Goal: Task Accomplishment & Management: Manage account settings

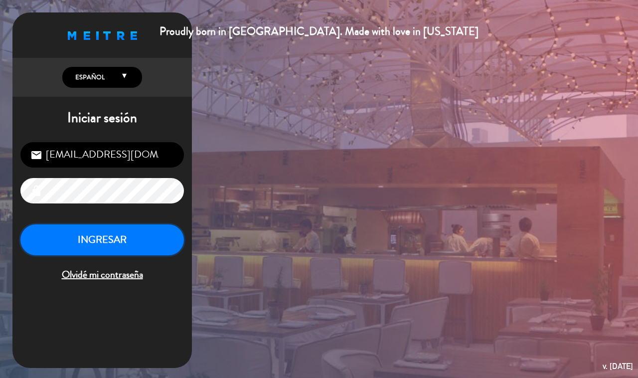
click at [130, 249] on button "INGRESAR" at bounding box center [102, 239] width 164 height 31
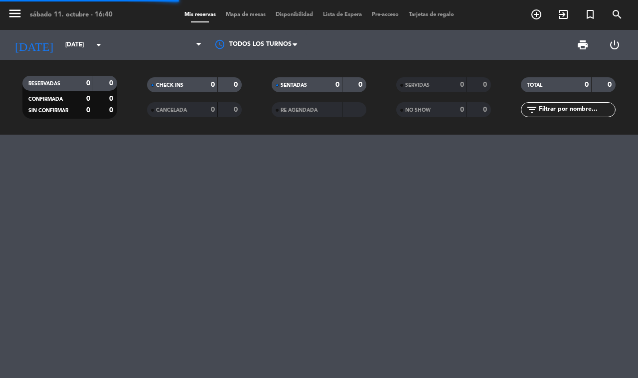
click at [245, 14] on span "Mapa de mesas" at bounding box center [246, 14] width 50 height 5
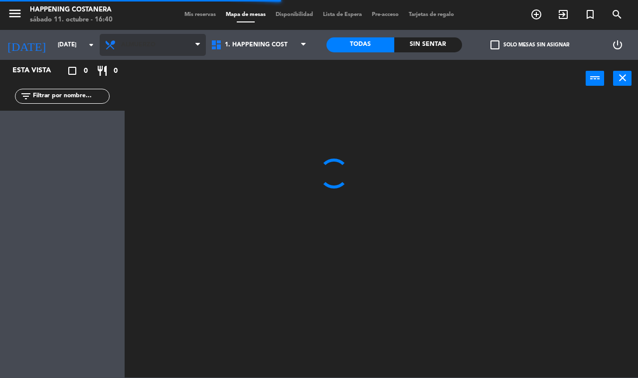
click at [151, 52] on span "Almuerzo" at bounding box center [153, 45] width 106 height 22
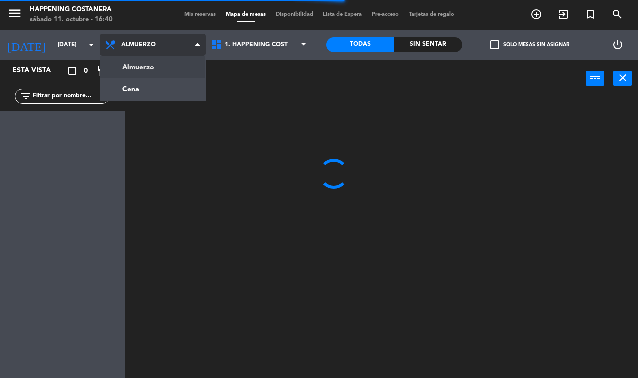
click at [171, 98] on ng-component "menu Happening Costanera [DATE] 11. octubre - 16:40 Mis reservas Mapa de mesas …" at bounding box center [319, 189] width 638 height 378
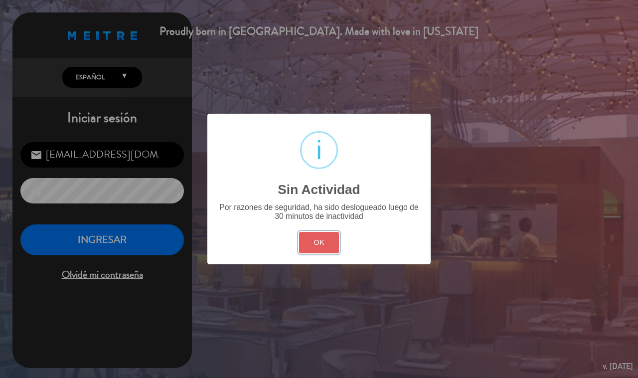
click at [312, 241] on button "OK" at bounding box center [319, 242] width 40 height 21
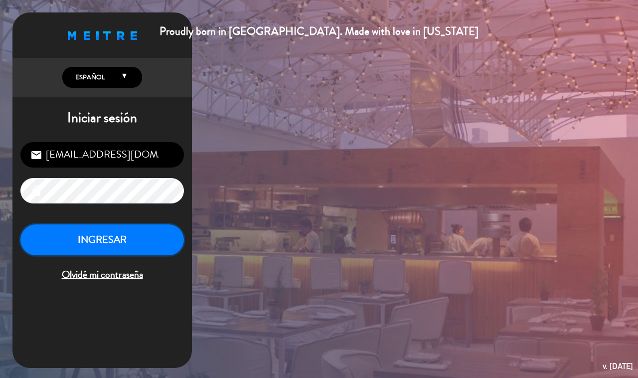
click at [123, 239] on button "INGRESAR" at bounding box center [102, 239] width 164 height 31
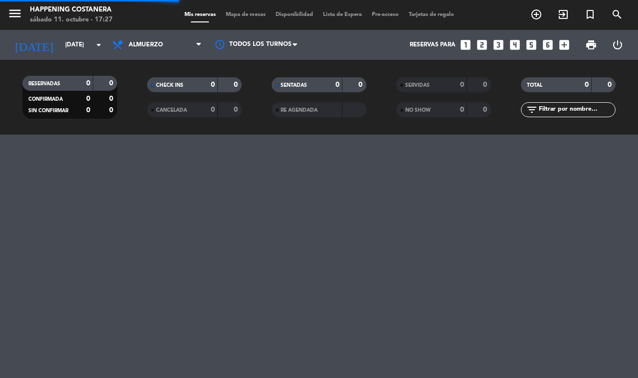
click at [238, 12] on span "Mapa de mesas" at bounding box center [246, 14] width 50 height 5
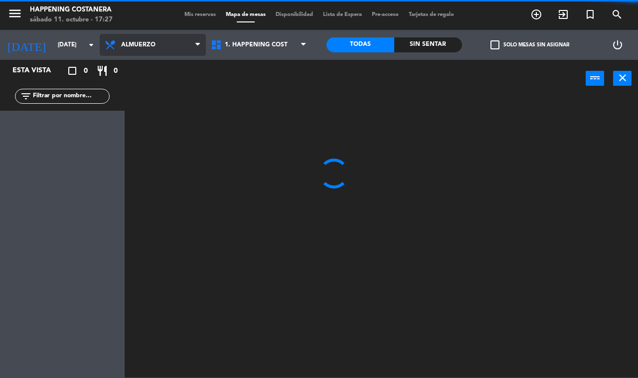
click at [193, 45] on span "Almuerzo" at bounding box center [153, 45] width 106 height 22
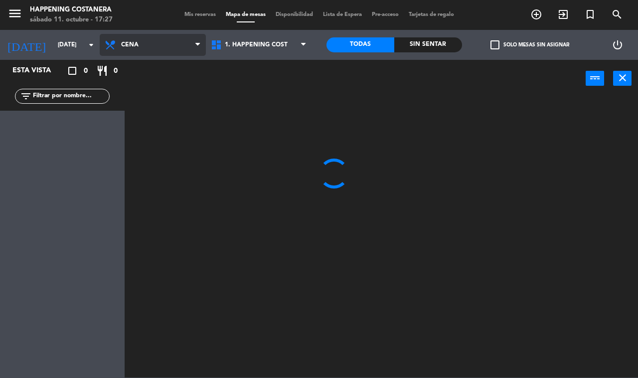
click at [146, 91] on ng-component "menu Happening Costanera [DATE] 11. octubre - 17:27 Mis reservas Mapa de mesas …" at bounding box center [319, 189] width 638 height 378
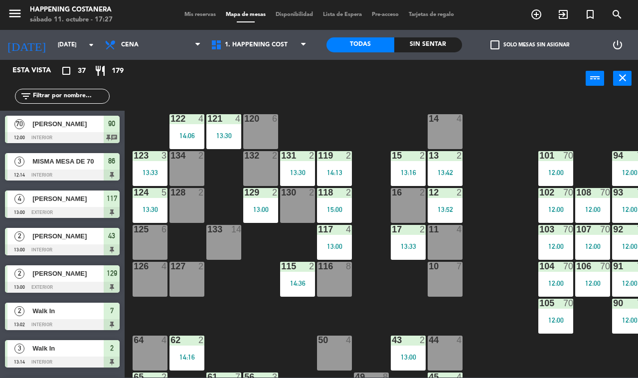
click at [80, 94] on input "text" at bounding box center [70, 96] width 77 height 11
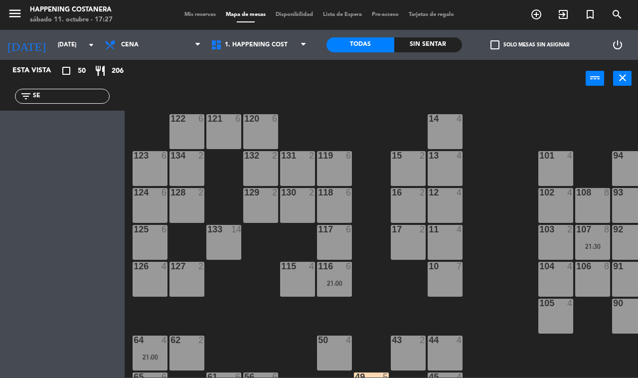
type input "S"
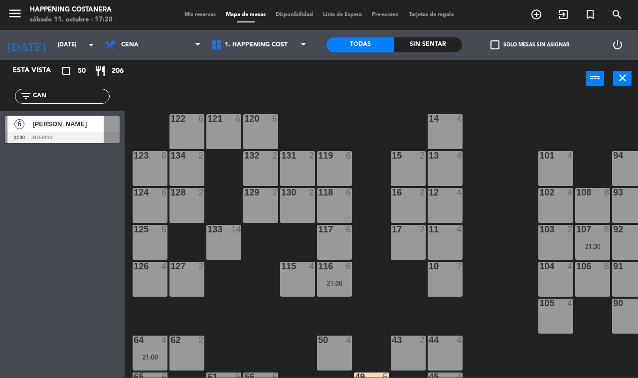
type input "CAN"
click at [317, 108] on div "69 2 122 6 121 6 120 6 14 4 CAVA 12 20:00 101 4 94 2 70 2 123 6 131 2 134 2 132…" at bounding box center [384, 237] width 507 height 281
click at [78, 133] on div at bounding box center [62, 137] width 115 height 11
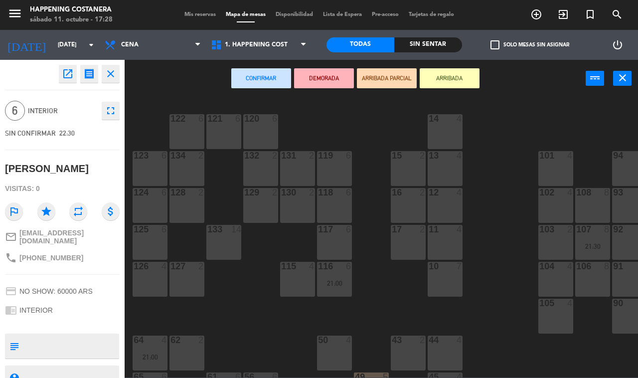
scroll to position [36, 0]
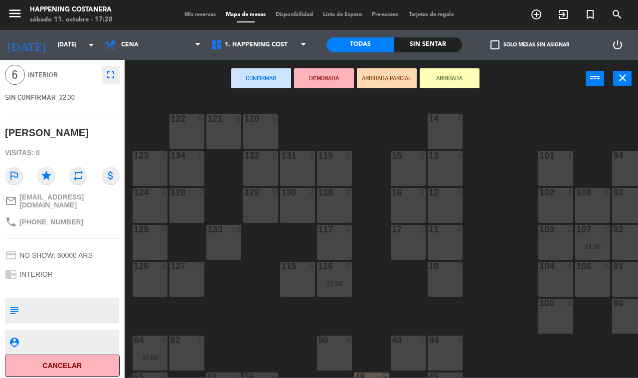
click at [75, 304] on textarea at bounding box center [70, 310] width 95 height 21
type textarea "SON [DEMOGRAPHIC_DATA] (GIAN)"
click at [155, 97] on div "69 2 122 6 121 6 120 6 14 4 CAVA 12 20:00 101 4 94 2 70 2 123 6 131 2 134 2 132…" at bounding box center [384, 237] width 507 height 281
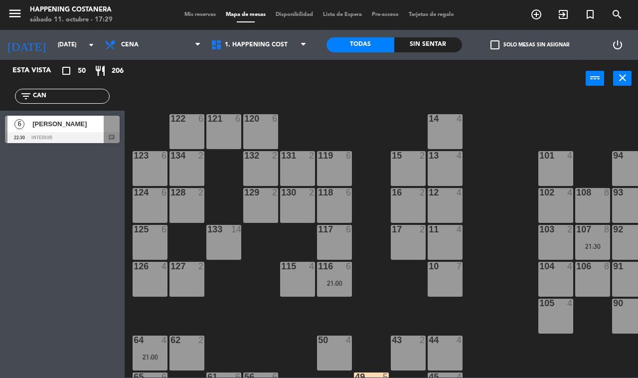
click at [81, 95] on input "CAN" at bounding box center [70, 96] width 77 height 11
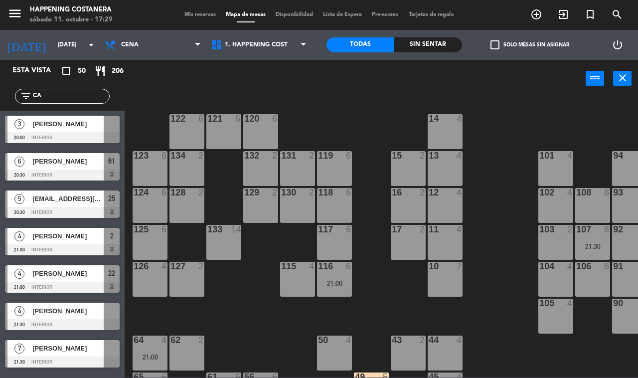
type input "C"
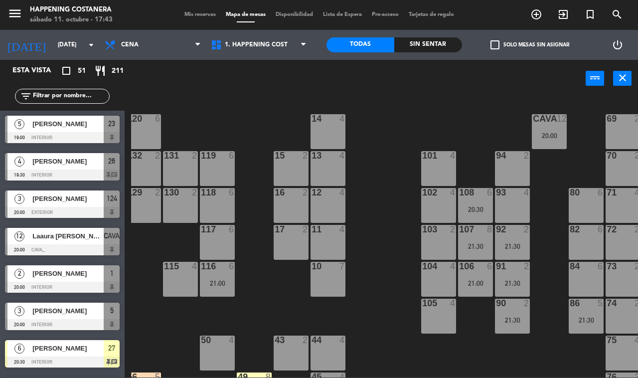
scroll to position [0, 127]
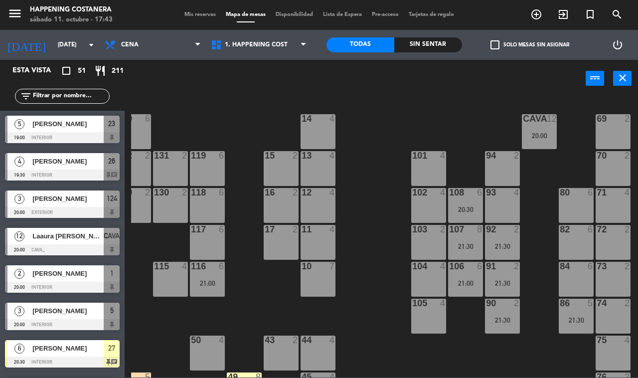
click at [527, 128] on div "CAVA 12 20:00" at bounding box center [539, 131] width 35 height 35
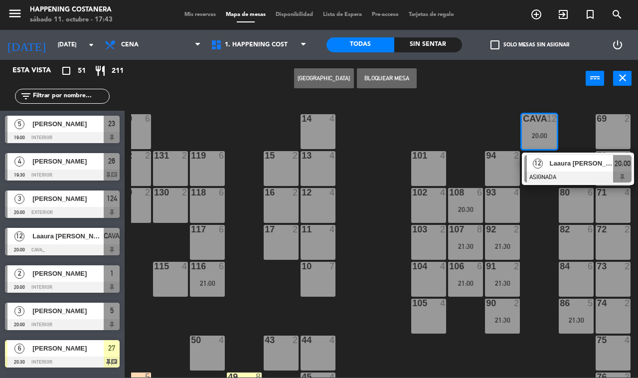
click at [564, 162] on span "Laaura [PERSON_NAME]" at bounding box center [582, 163] width 64 height 10
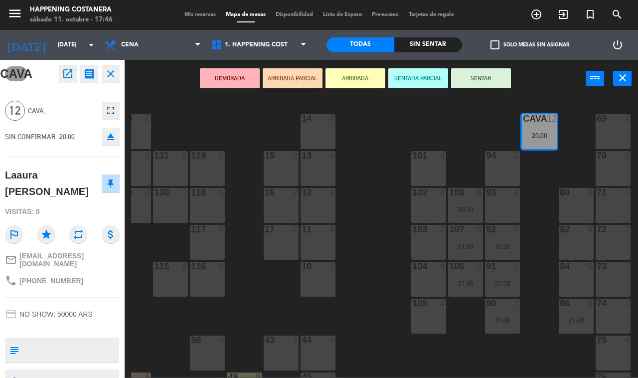
click at [379, 309] on div "69 2 122 6 121 6 120 6 14 4 CAVA 12 20:00 101 4 94 2 70 2 123 6 131 2 134 2 132…" at bounding box center [384, 237] width 507 height 281
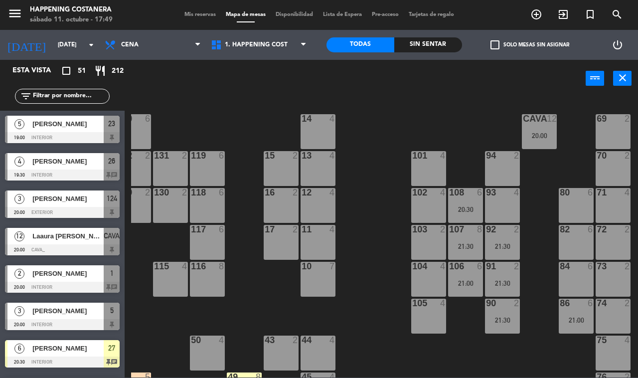
click at [539, 136] on div "20:00" at bounding box center [539, 135] width 35 height 7
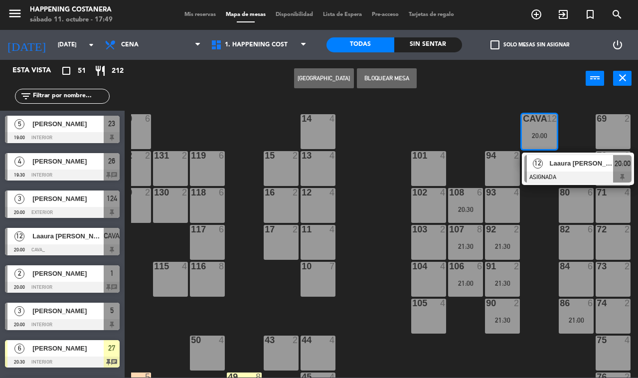
click at [565, 178] on div at bounding box center [578, 177] width 107 height 11
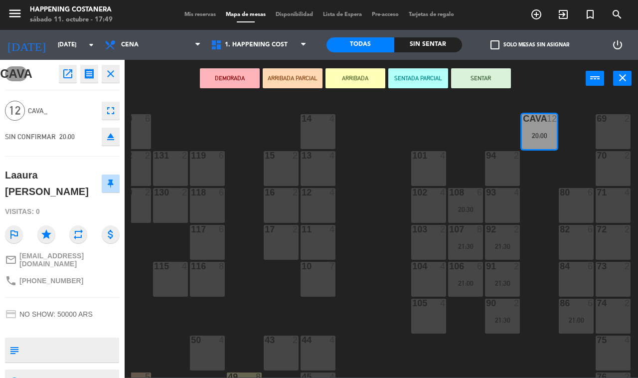
click at [65, 73] on icon "open_in_new" at bounding box center [68, 74] width 12 height 12
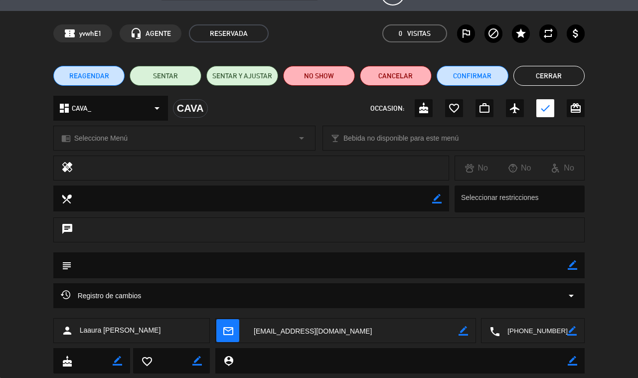
scroll to position [48, 0]
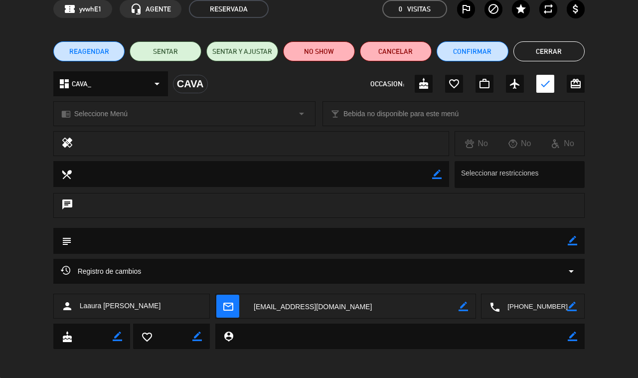
click at [569, 275] on icon "arrow_drop_down" at bounding box center [572, 271] width 12 height 12
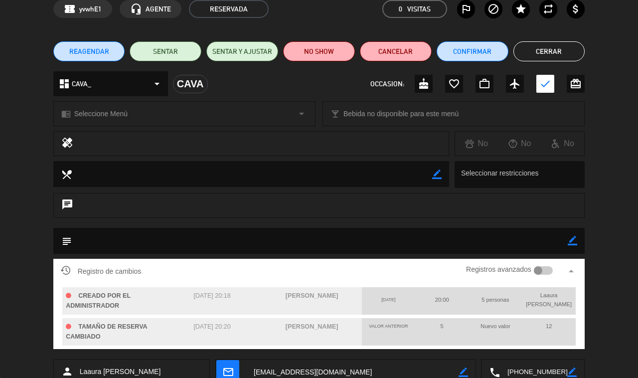
click at [553, 315] on div "CREADO POR EL ADMINISTRADOR [DATE] 20:18 [PERSON_NAME][DATE] 20:00 5 personas L…" at bounding box center [319, 316] width 517 height 65
click at [24, 207] on div "chat" at bounding box center [319, 210] width 638 height 35
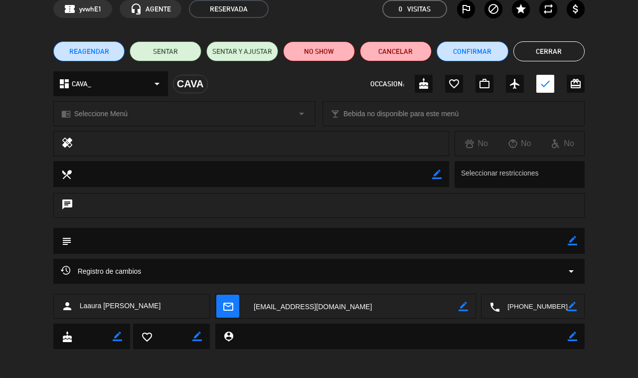
click at [570, 272] on icon "arrow_drop_down" at bounding box center [572, 271] width 12 height 12
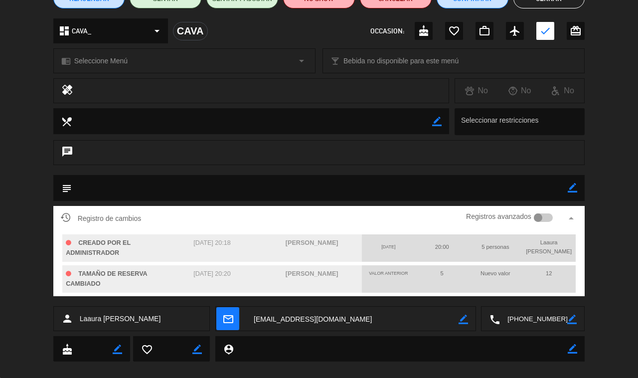
scroll to position [114, 0]
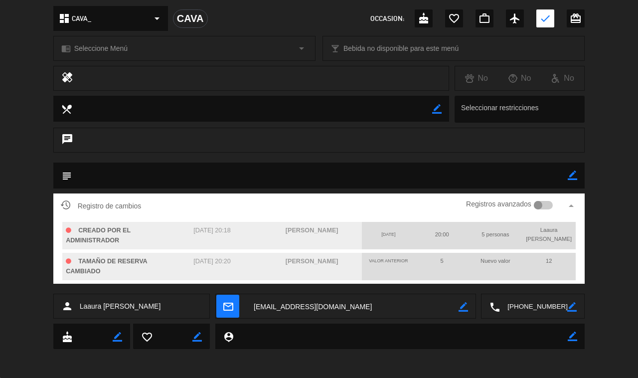
click at [22, 263] on div "Registro de cambios Registros avanzados arrow_drop_up CREADO POR EL ADMINISTRAD…" at bounding box center [319, 243] width 638 height 100
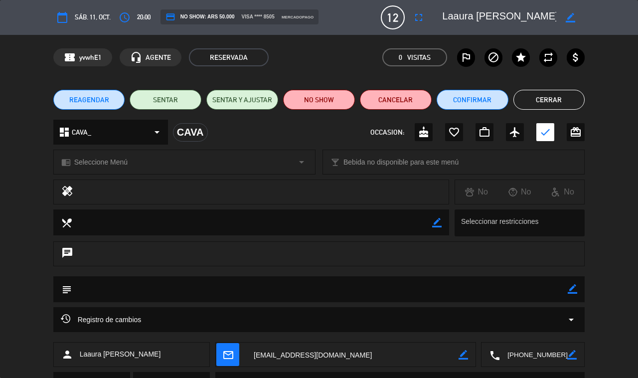
scroll to position [48, 0]
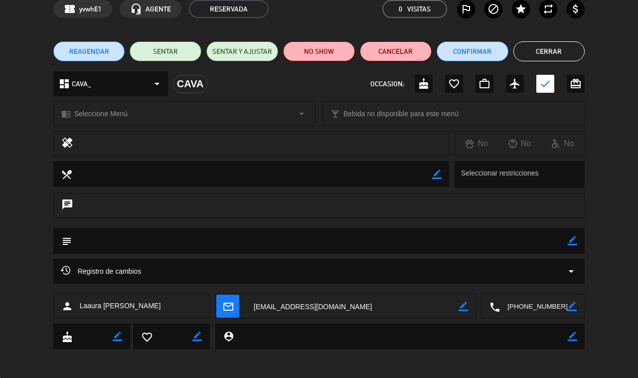
click at [582, 269] on div "Registro de cambios arrow_drop_down" at bounding box center [319, 271] width 532 height 25
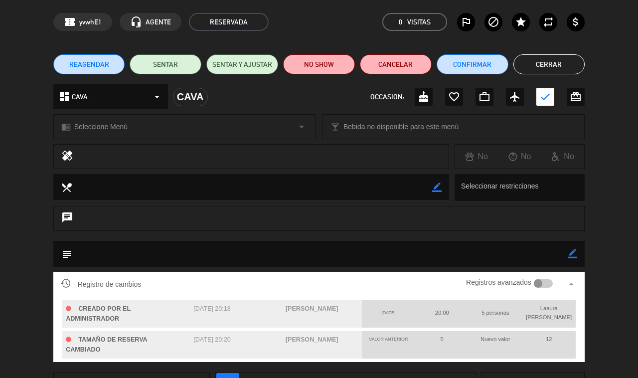
scroll to position [114, 0]
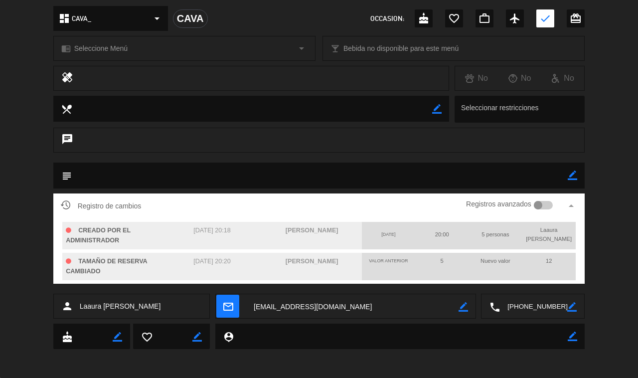
click at [538, 204] on div at bounding box center [538, 205] width 9 height 9
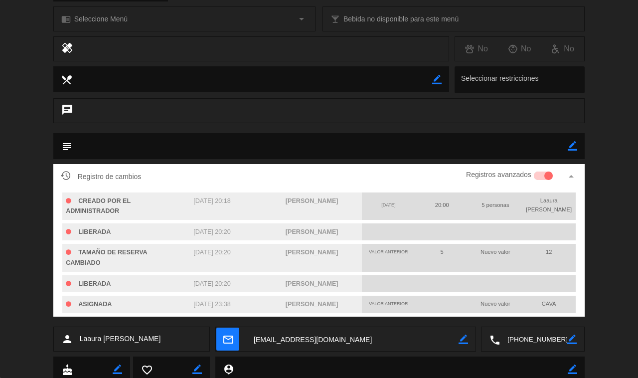
scroll to position [176, 0]
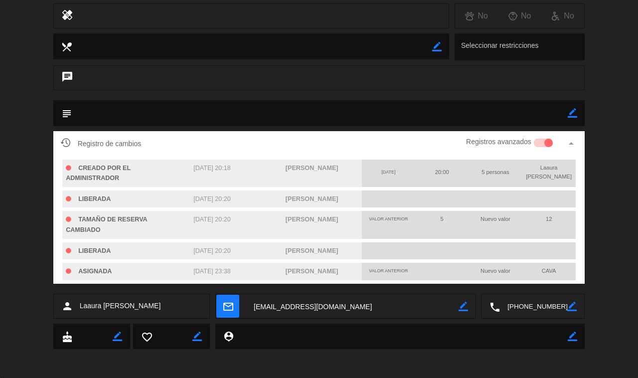
click at [17, 238] on div "Registro de cambios Registros avanzados arrow_drop_up CREADO POR EL ADMINISTRAD…" at bounding box center [319, 212] width 638 height 163
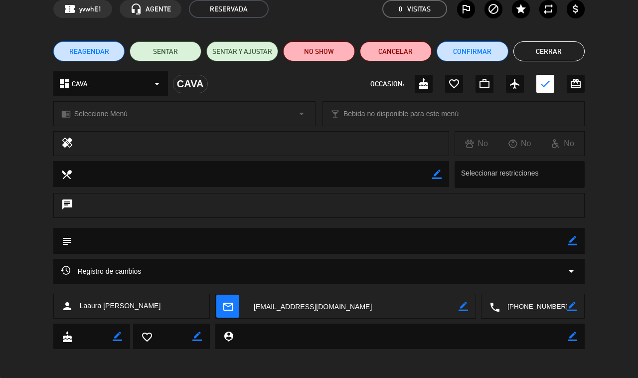
scroll to position [0, 0]
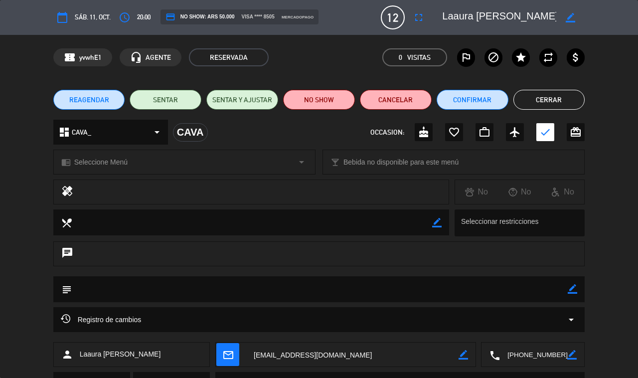
click at [555, 99] on button "Cerrar" at bounding box center [550, 100] width 72 height 20
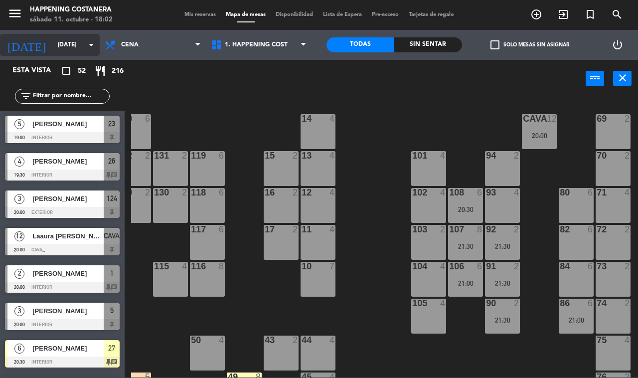
click at [53, 45] on input "[DATE]" at bounding box center [92, 44] width 79 height 17
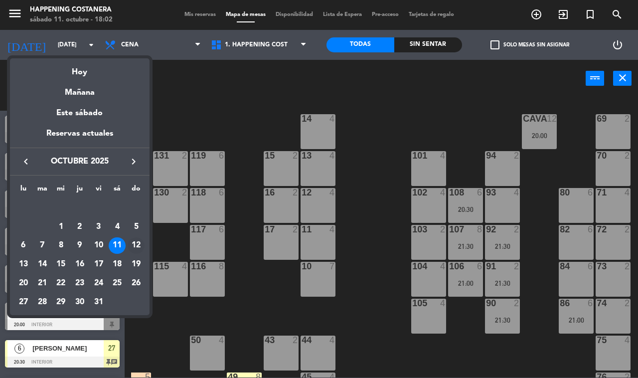
click at [135, 248] on div "12" at bounding box center [136, 245] width 17 height 17
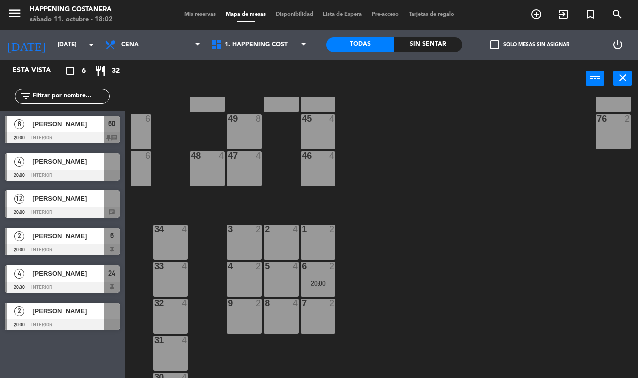
scroll to position [294, 127]
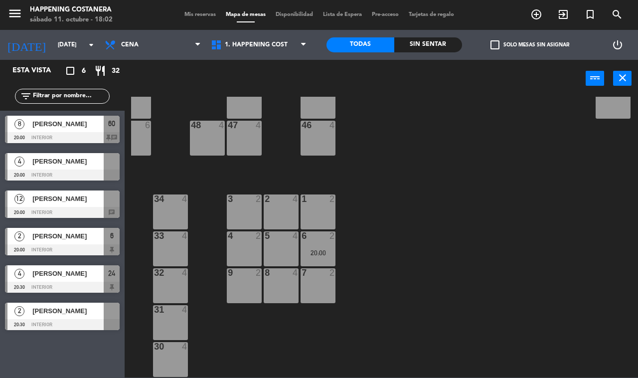
click at [49, 207] on div at bounding box center [62, 212] width 115 height 11
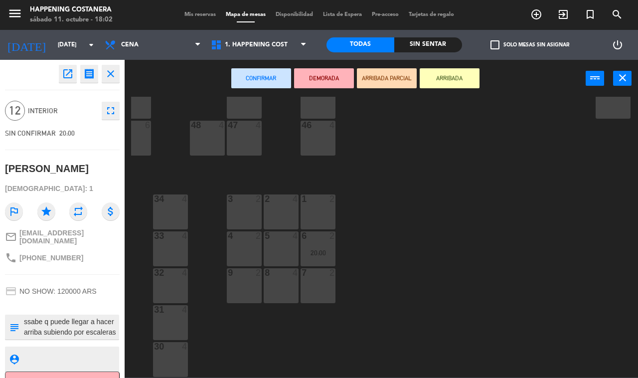
click at [280, 205] on div "2 4" at bounding box center [281, 211] width 35 height 35
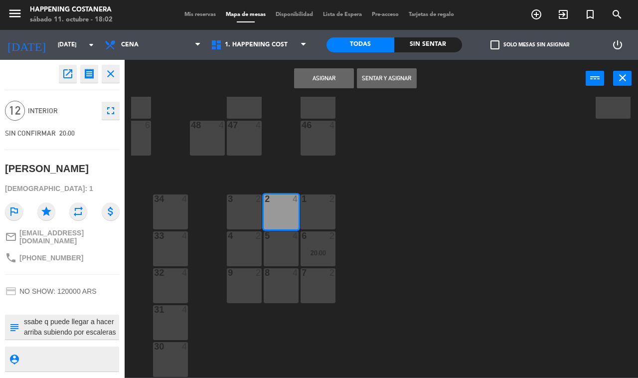
click at [282, 248] on div "5 4" at bounding box center [281, 248] width 35 height 35
click at [273, 249] on div "5 4" at bounding box center [281, 248] width 35 height 35
click at [281, 213] on div "2 4" at bounding box center [281, 211] width 35 height 35
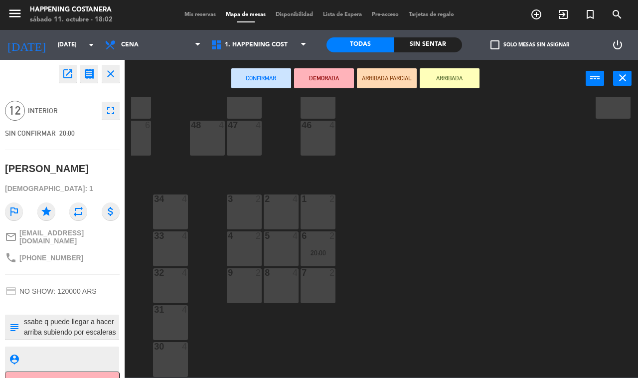
click at [402, 270] on div "69 2 122 6 121 6 120 6 14 4 CAVA 22 101 4 94 2 70 2 123 6 131 2 134 2 132 2 13 …" at bounding box center [384, 237] width 507 height 281
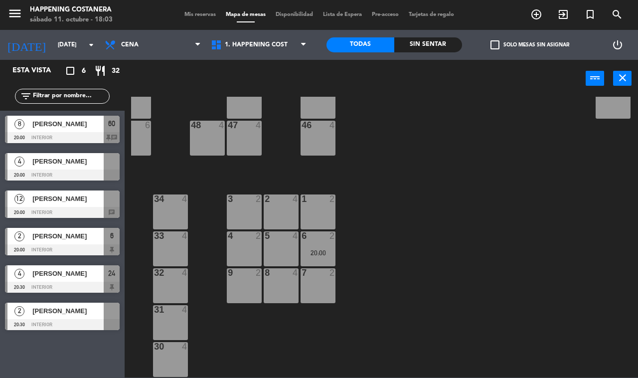
click at [48, 205] on div "[PERSON_NAME]" at bounding box center [67, 199] width 72 height 16
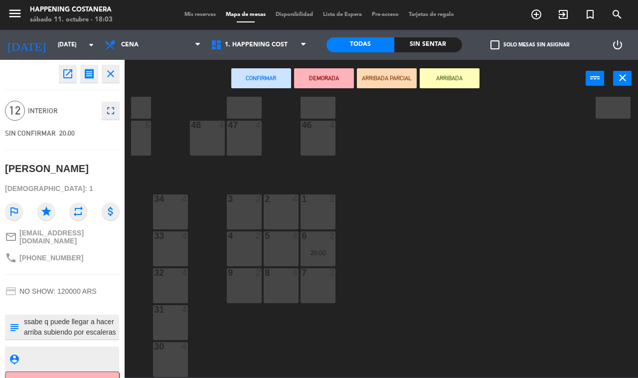
click at [243, 207] on div "3 2" at bounding box center [244, 211] width 35 height 35
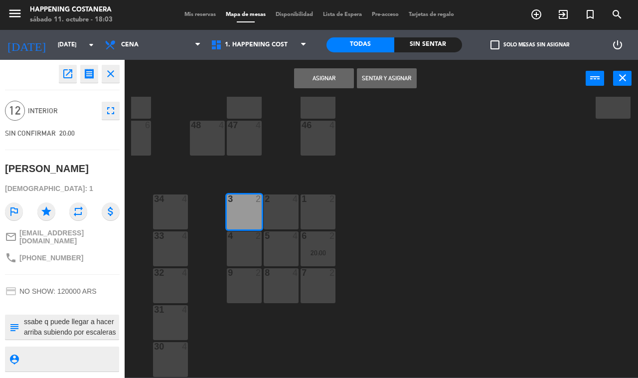
click at [282, 208] on div "2 4" at bounding box center [281, 211] width 35 height 35
click at [320, 209] on div "1 2" at bounding box center [318, 211] width 35 height 35
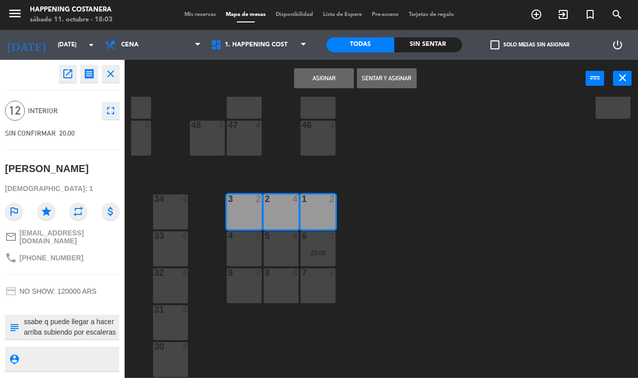
click at [317, 72] on button "Asignar" at bounding box center [324, 78] width 60 height 20
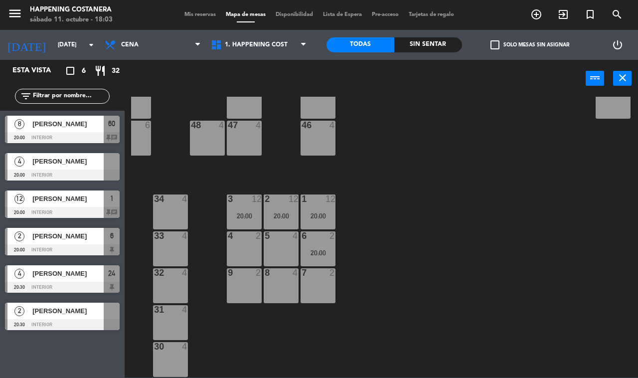
scroll to position [294, 0]
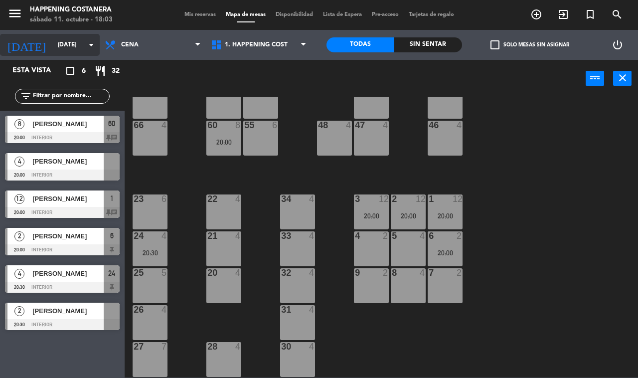
click at [57, 42] on input "[DATE]" at bounding box center [92, 44] width 79 height 17
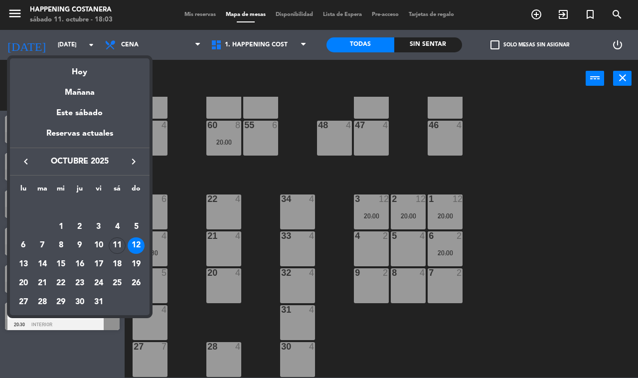
click at [184, 76] on div at bounding box center [319, 189] width 638 height 378
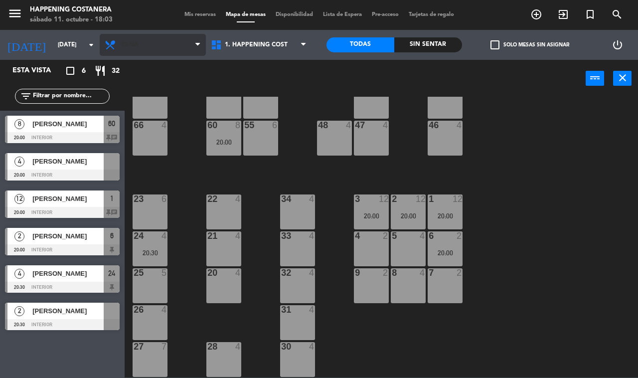
click at [138, 46] on span "Cena" at bounding box center [129, 44] width 17 height 7
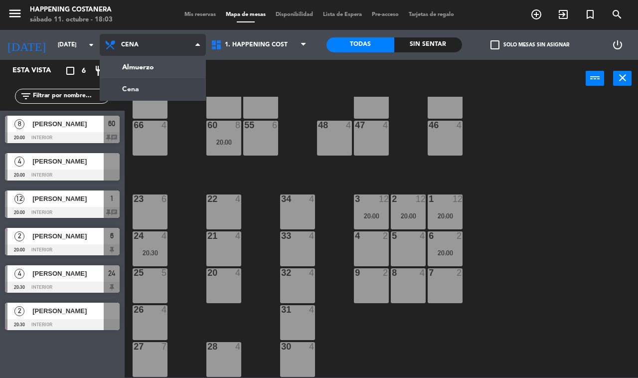
click at [150, 72] on ng-component "menu Happening Costanera [DATE] 11. octubre - 18:03 Mis reservas Mapa de mesas …" at bounding box center [319, 189] width 638 height 378
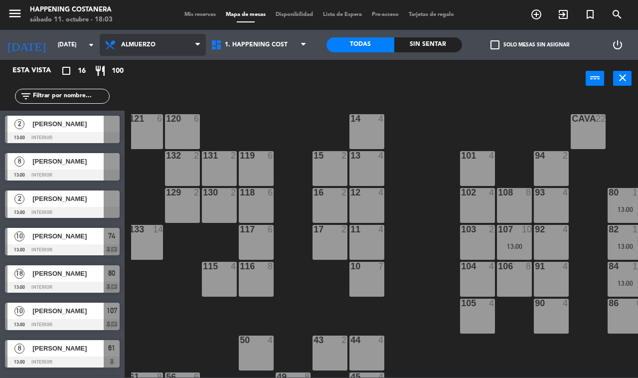
scroll to position [0, 0]
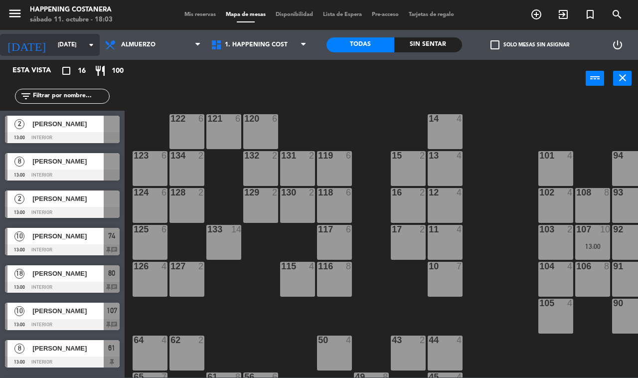
click at [66, 44] on input "[DATE]" at bounding box center [92, 44] width 79 height 17
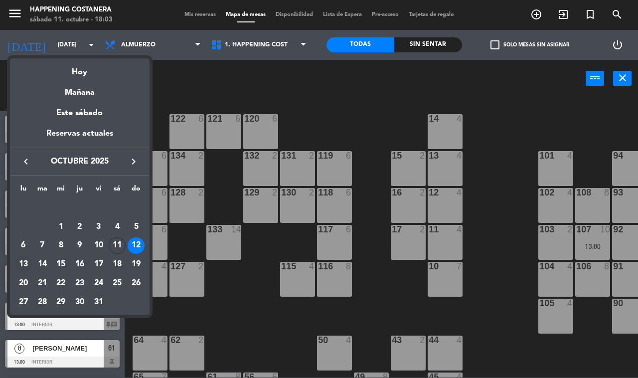
click at [18, 264] on div "13" at bounding box center [23, 264] width 17 height 17
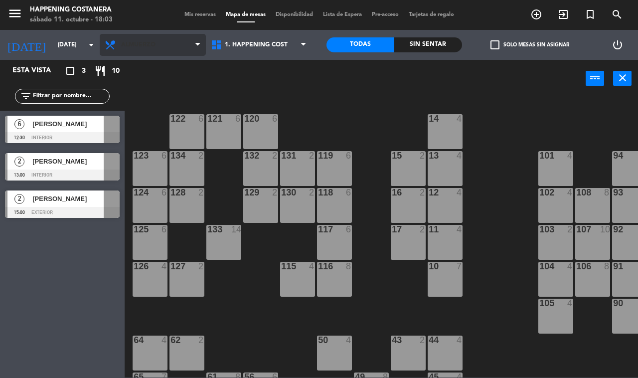
click at [148, 41] on span "Almuerzo" at bounding box center [138, 44] width 34 height 7
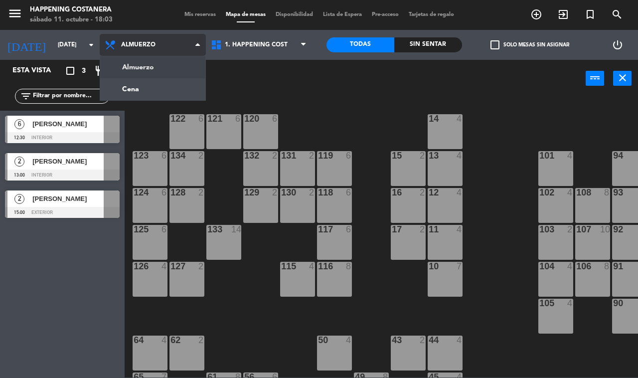
click at [150, 86] on ng-component "menu Happening Costanera [DATE] 11. octubre - 18:03 Mis reservas Mapa de mesas …" at bounding box center [319, 189] width 638 height 378
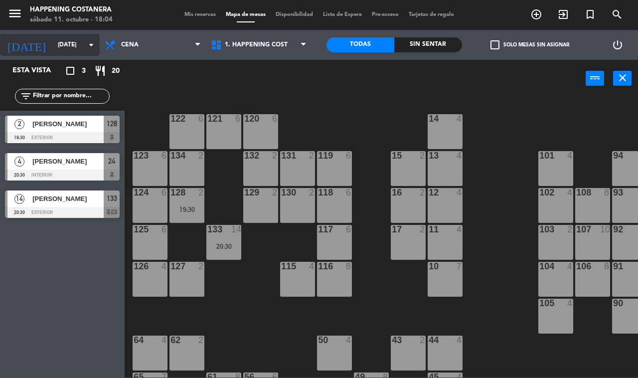
click at [53, 45] on input "[DATE]" at bounding box center [92, 44] width 79 height 17
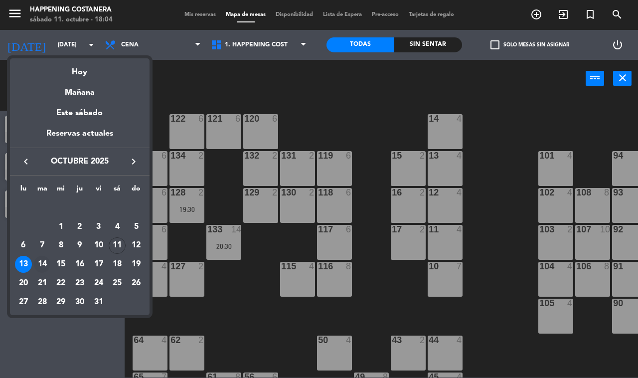
click at [39, 267] on div "14" at bounding box center [42, 264] width 17 height 17
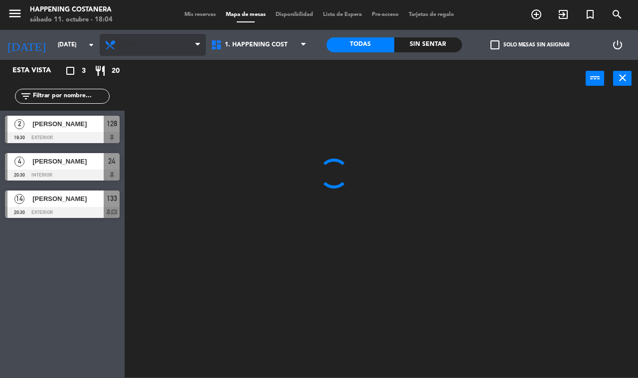
click at [140, 38] on span "Cena" at bounding box center [153, 45] width 106 height 22
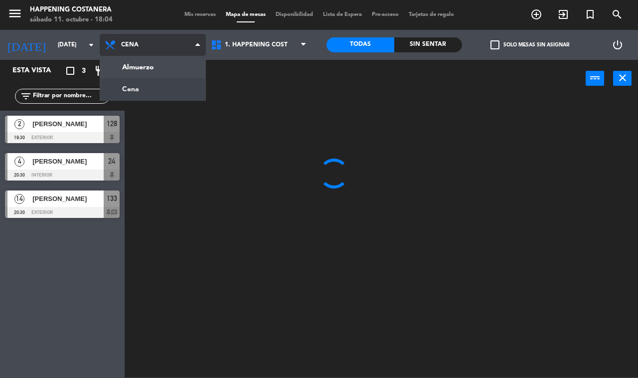
click at [145, 66] on ng-component "menu Happening Costanera [DATE] 11. octubre - 18:04 Mis reservas Mapa de mesas …" at bounding box center [319, 189] width 638 height 378
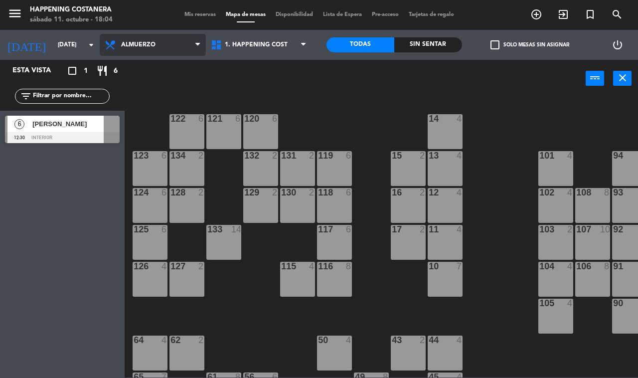
click at [147, 45] on span "Almuerzo" at bounding box center [138, 44] width 34 height 7
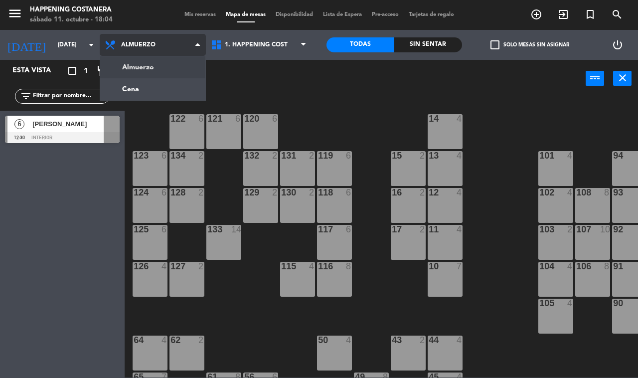
click at [148, 85] on ng-component "menu Happening Costanera [DATE] 11. octubre - 18:04 Mis reservas Mapa de mesas …" at bounding box center [319, 189] width 638 height 378
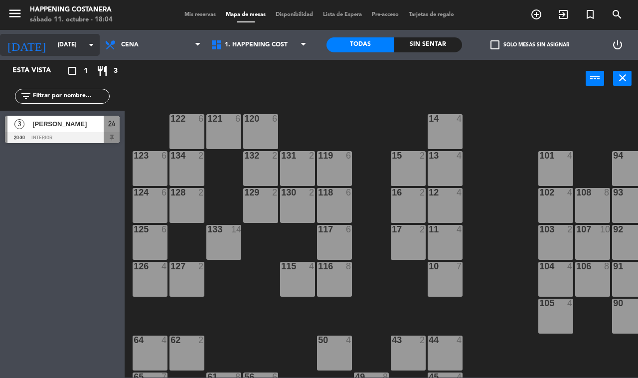
click at [60, 45] on input "[DATE]" at bounding box center [92, 44] width 79 height 17
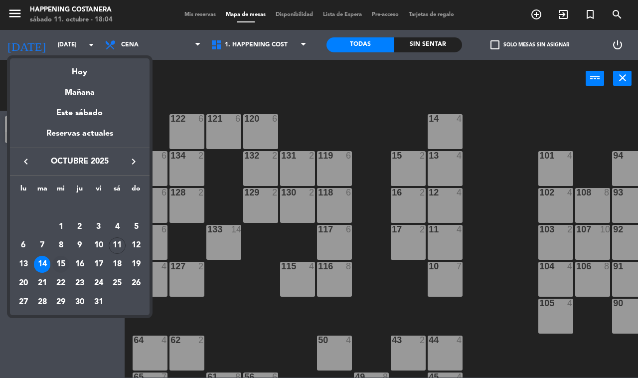
click at [60, 264] on div "15" at bounding box center [60, 264] width 17 height 17
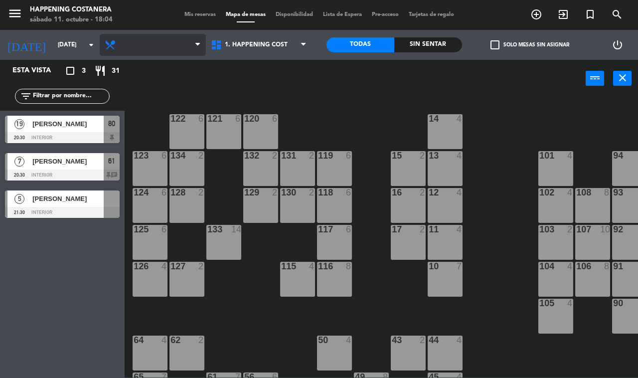
click at [142, 46] on span "Cena" at bounding box center [153, 45] width 106 height 22
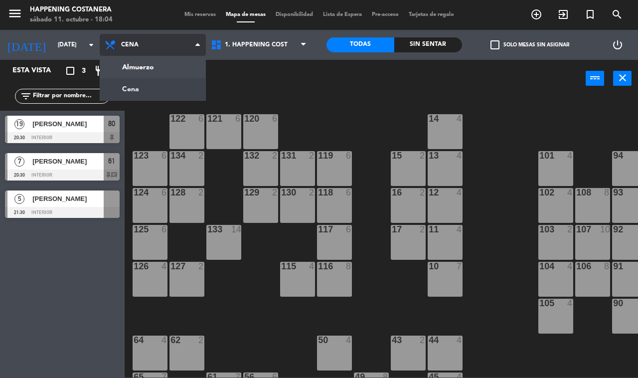
click at [140, 76] on ng-component "menu Happening Costanera [DATE] 11. octubre - 18:04 Mis reservas Mapa de mesas …" at bounding box center [319, 189] width 638 height 378
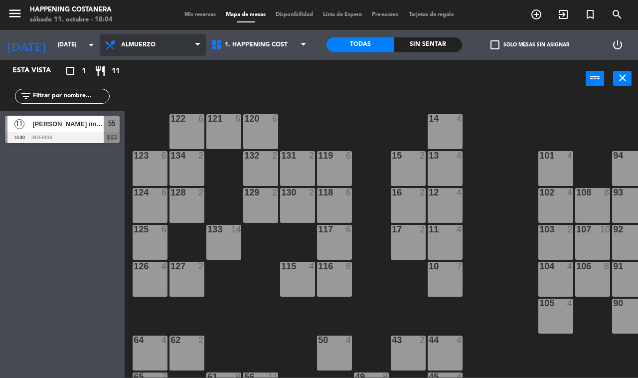
click at [145, 45] on span "Almuerzo" at bounding box center [138, 44] width 34 height 7
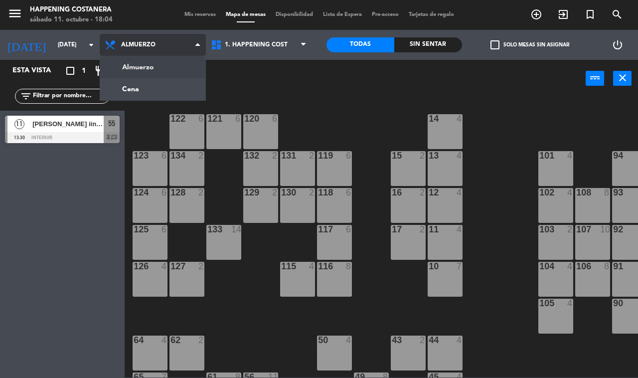
click at [153, 81] on ng-component "menu Happening Costanera [DATE] 11. octubre - 18:04 Mis reservas Mapa de mesas …" at bounding box center [319, 189] width 638 height 378
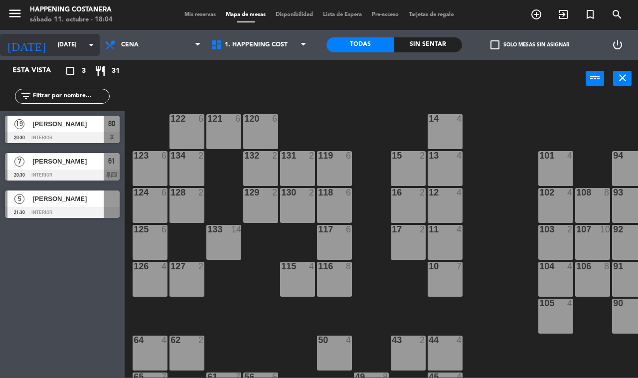
click at [53, 45] on input "[DATE]" at bounding box center [92, 44] width 79 height 17
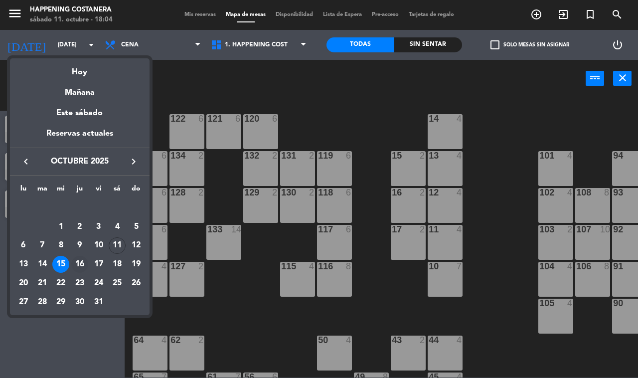
click at [78, 268] on div "16" at bounding box center [79, 264] width 17 height 17
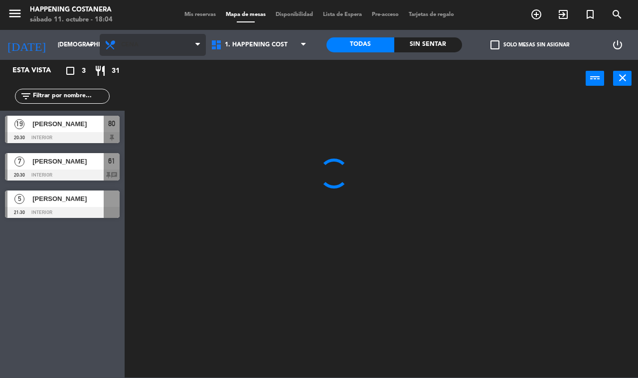
click at [141, 43] on span "Cena" at bounding box center [153, 45] width 106 height 22
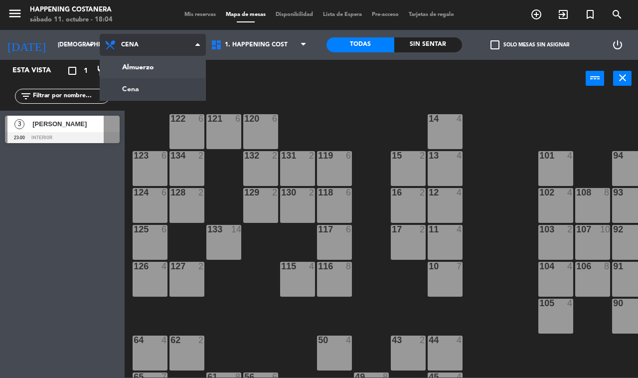
click at [143, 67] on ng-component "menu Happening Costanera [DATE] 11. octubre - 18:04 Mis reservas Mapa de mesas …" at bounding box center [319, 189] width 638 height 378
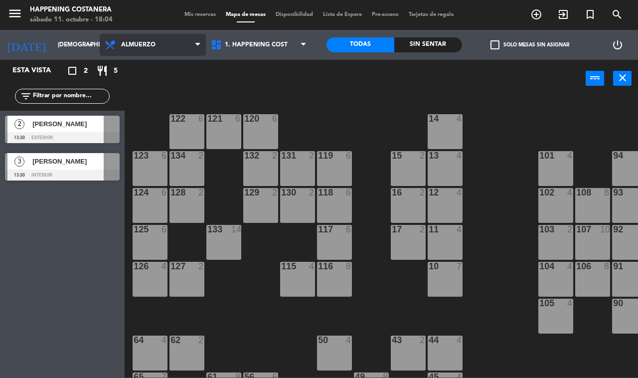
click at [140, 45] on span "Almuerzo" at bounding box center [138, 44] width 34 height 7
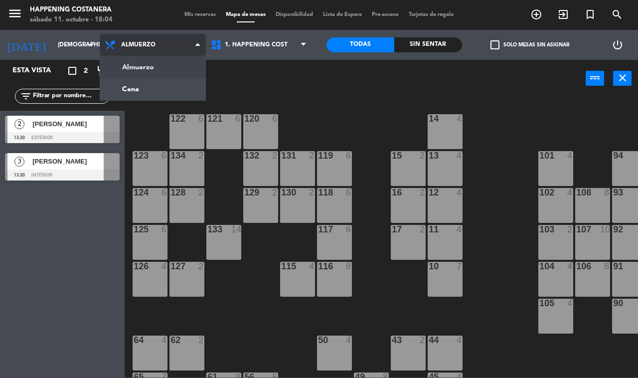
click at [144, 91] on ng-component "menu Happening Costanera [DATE] 11. octubre - 18:04 Mis reservas Mapa de mesas …" at bounding box center [319, 189] width 638 height 378
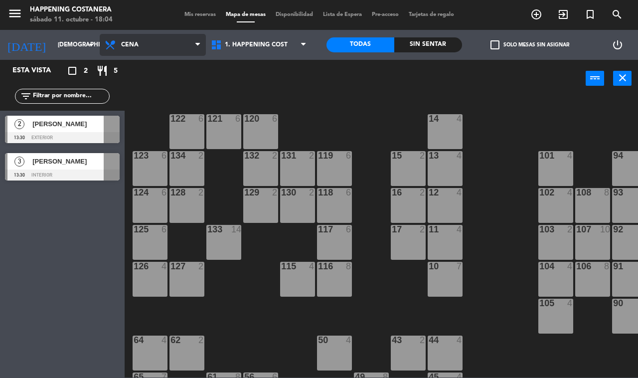
click at [142, 52] on span "Cena" at bounding box center [153, 45] width 106 height 22
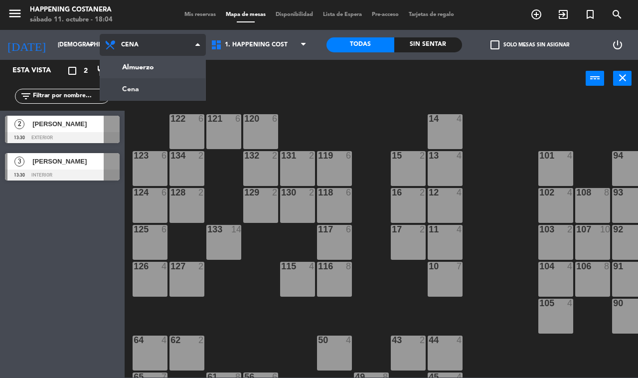
click at [131, 84] on ng-component "menu Happening Costanera [DATE] 11. octubre - 18:04 Mis reservas Mapa de mesas …" at bounding box center [319, 189] width 638 height 378
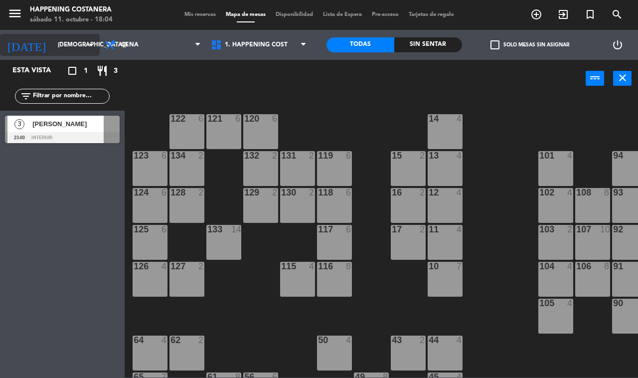
click at [53, 44] on input "[DEMOGRAPHIC_DATA][DATE]" at bounding box center [92, 44] width 79 height 17
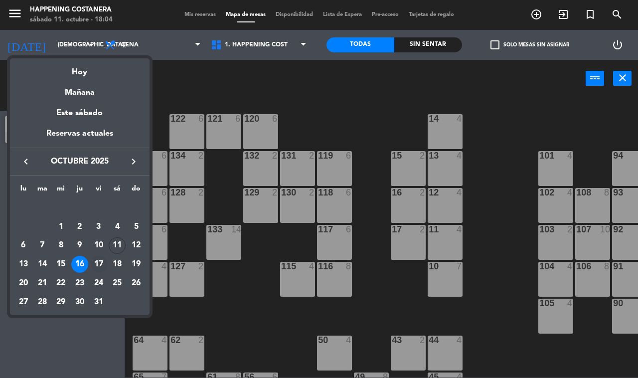
click at [96, 264] on div "17" at bounding box center [98, 264] width 17 height 17
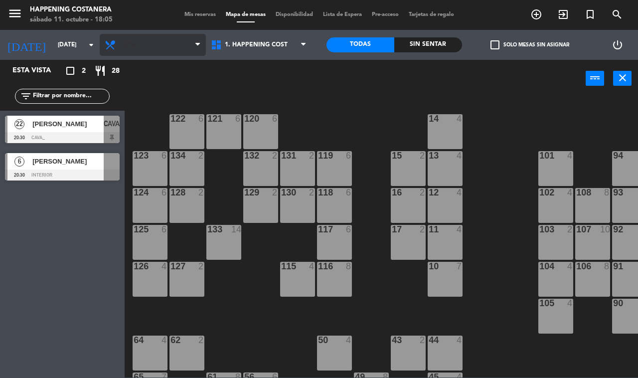
click at [145, 38] on span "Cena" at bounding box center [153, 45] width 106 height 22
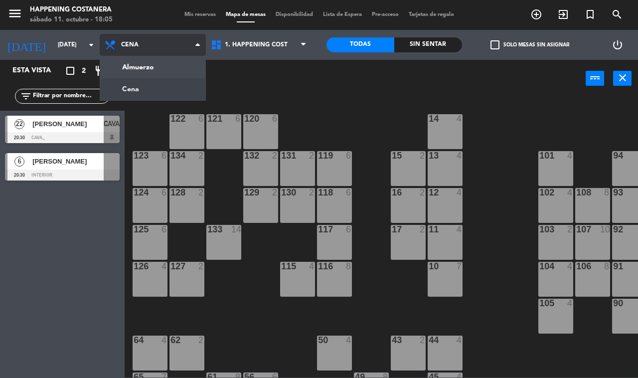
click at [151, 68] on ng-component "menu Happening Costanera [DATE] 11. octubre - 18:05 Mis reservas Mapa de mesas …" at bounding box center [319, 189] width 638 height 378
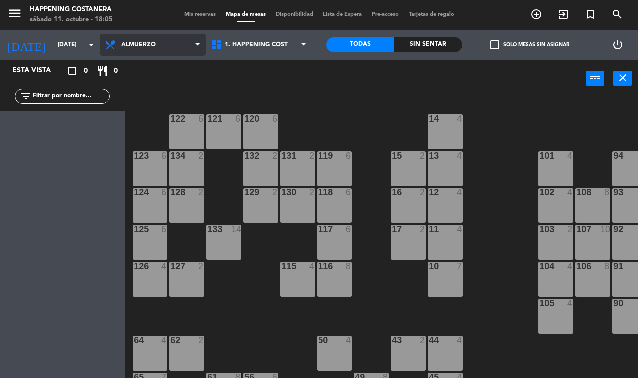
click at [152, 46] on span "Almuerzo" at bounding box center [138, 44] width 34 height 7
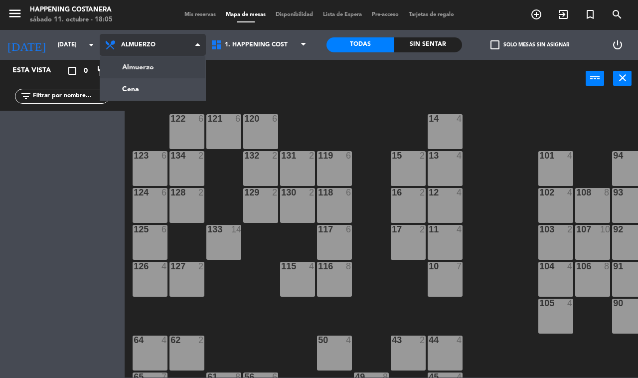
click at [161, 86] on ng-component "menu Happening Costanera [DATE] 11. octubre - 18:05 Mis reservas Mapa de mesas …" at bounding box center [319, 189] width 638 height 378
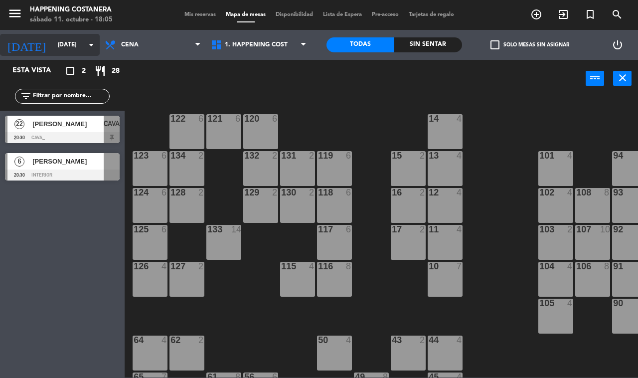
click at [67, 45] on input "[DATE]" at bounding box center [92, 44] width 79 height 17
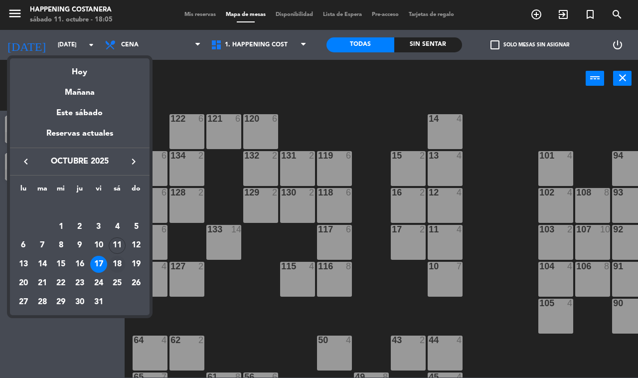
click at [116, 264] on div "18" at bounding box center [117, 264] width 17 height 17
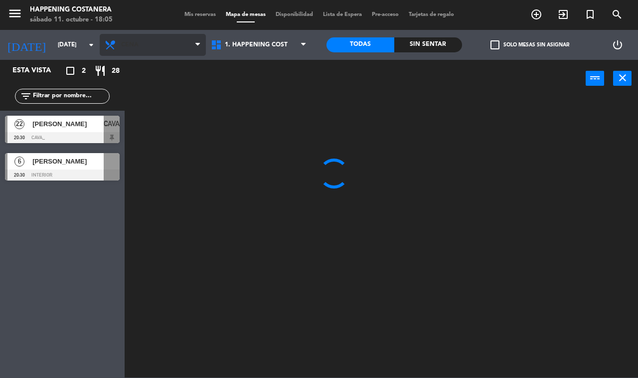
click at [137, 43] on span "Cena" at bounding box center [129, 44] width 17 height 7
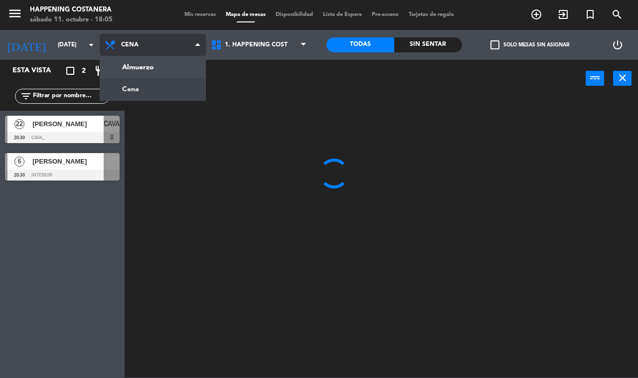
click at [152, 75] on ng-component "menu Happening Costanera [DATE] 11. octubre - 18:05 Mis reservas Mapa de mesas …" at bounding box center [319, 189] width 638 height 378
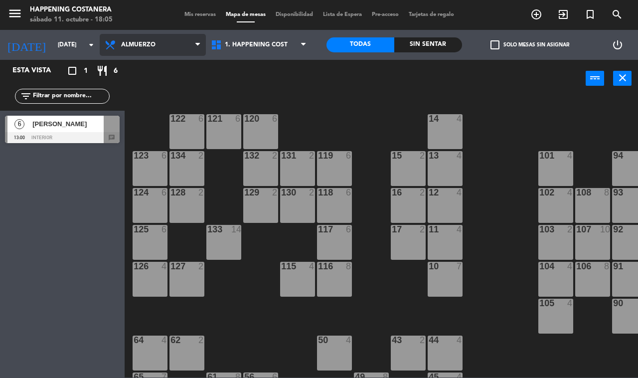
click at [150, 46] on span "Almuerzo" at bounding box center [138, 44] width 34 height 7
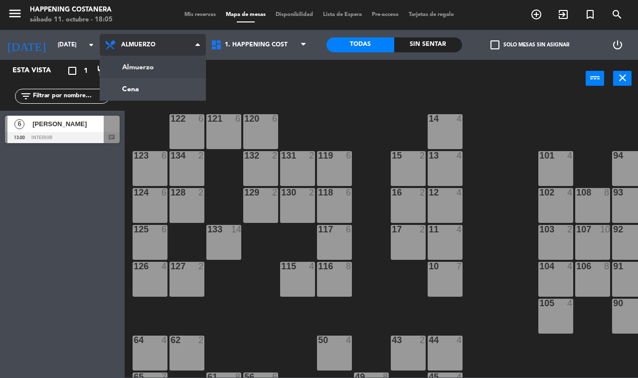
click at [155, 70] on ng-component "menu Happening Costanera [DATE] 11. octubre - 18:05 Mis reservas Mapa de mesas …" at bounding box center [319, 189] width 638 height 378
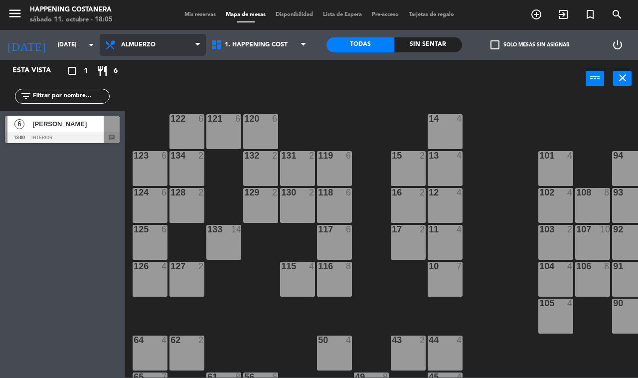
click at [150, 48] on span "Almuerzo" at bounding box center [153, 45] width 106 height 22
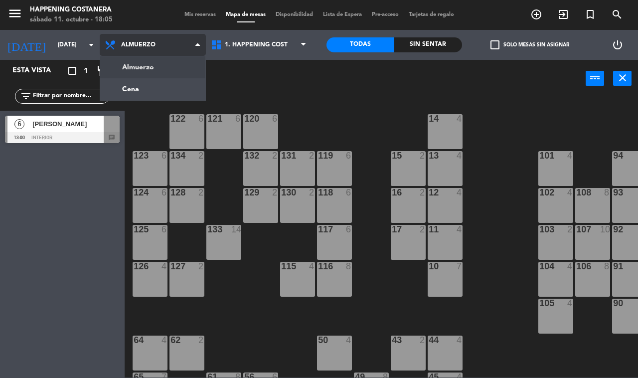
click at [150, 90] on ng-component "menu Happening Costanera [DATE] 11. octubre - 18:05 Mis reservas Mapa de mesas …" at bounding box center [319, 189] width 638 height 378
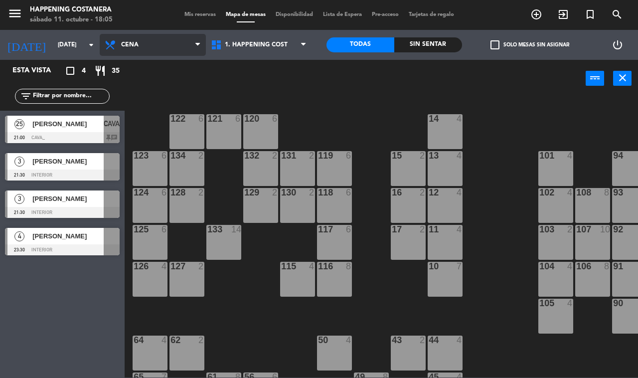
click at [130, 45] on span "Cena" at bounding box center [129, 44] width 17 height 7
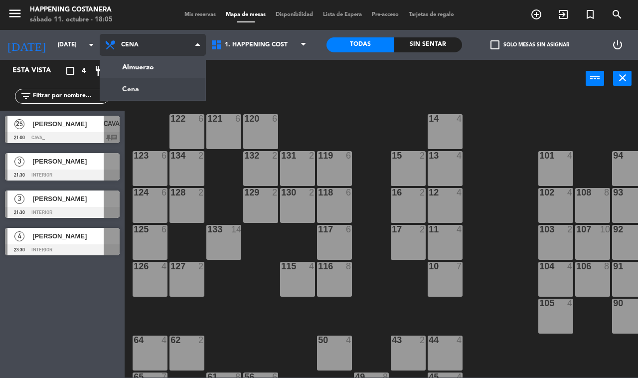
click at [148, 65] on ng-component "menu Happening Costanera [DATE] 11. octubre - 18:05 Mis reservas Mapa de mesas …" at bounding box center [319, 189] width 638 height 378
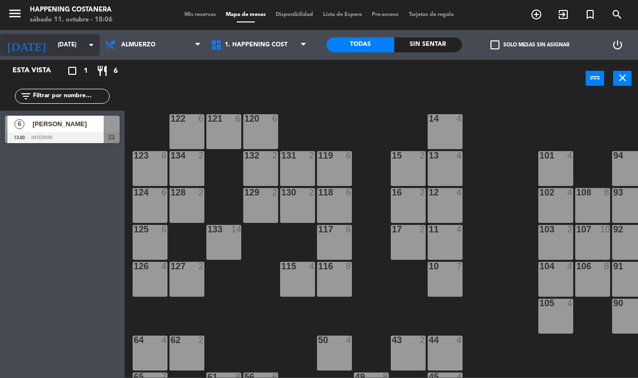
click at [65, 45] on input "[DATE]" at bounding box center [92, 44] width 79 height 17
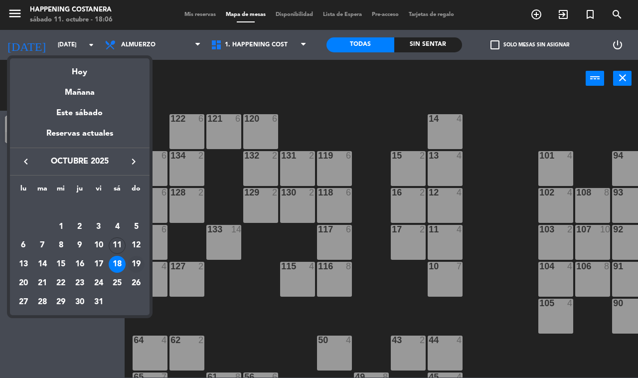
click at [134, 264] on div "19" at bounding box center [136, 264] width 17 height 17
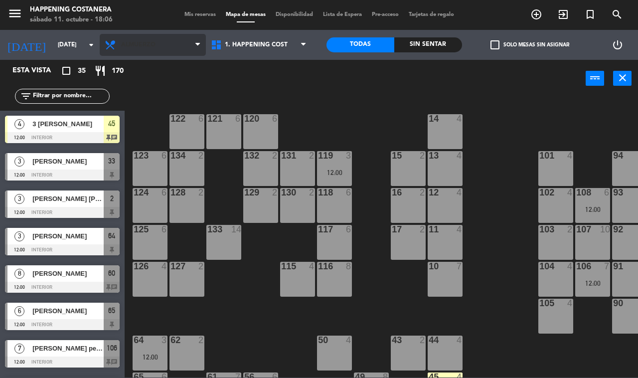
click at [145, 47] on span "Almuerzo" at bounding box center [138, 44] width 34 height 7
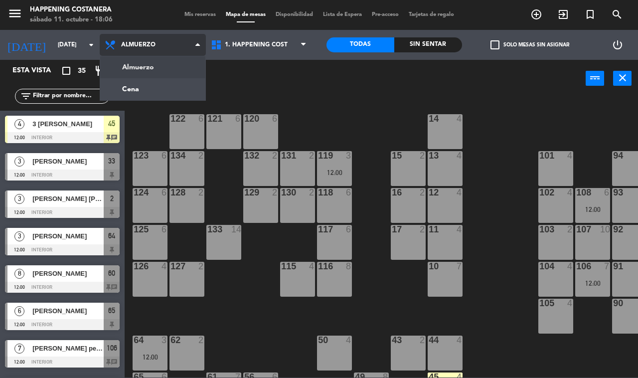
click at [153, 65] on ng-component "menu Happening Costanera [DATE] 11. octubre - 18:06 Mis reservas Mapa de mesas …" at bounding box center [319, 189] width 638 height 378
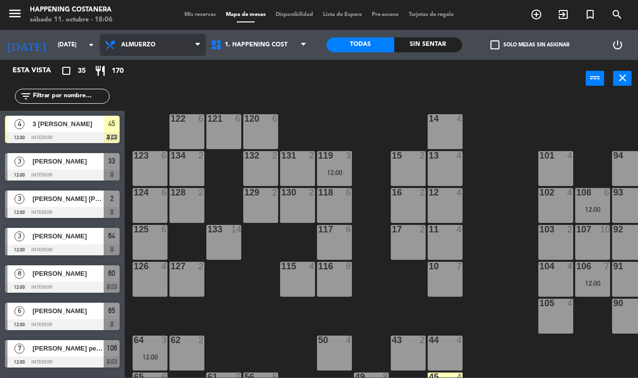
click at [143, 45] on span "Almuerzo" at bounding box center [138, 44] width 34 height 7
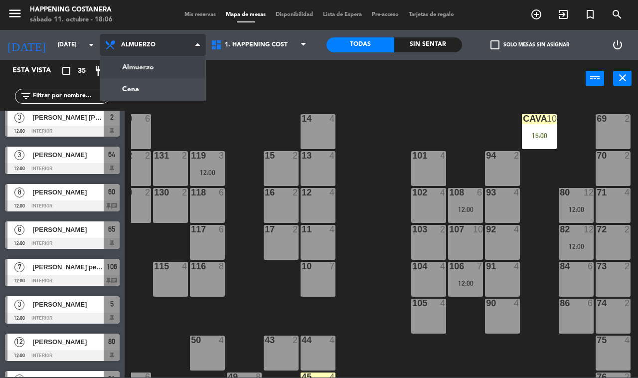
scroll to position [70, 0]
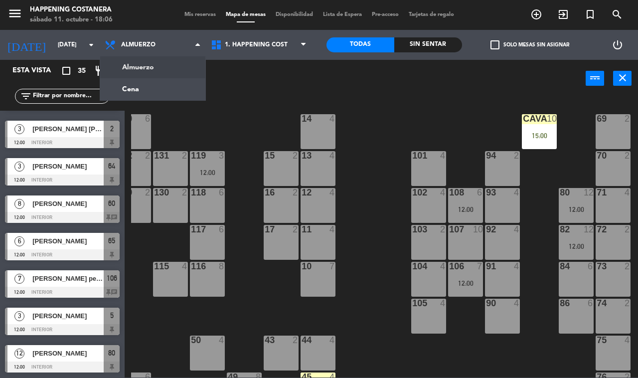
click at [494, 44] on span "check_box_outline_blank" at bounding box center [495, 44] width 9 height 9
click at [530, 45] on input "check_box_outline_blank Solo mesas sin asignar" at bounding box center [530, 45] width 0 height 0
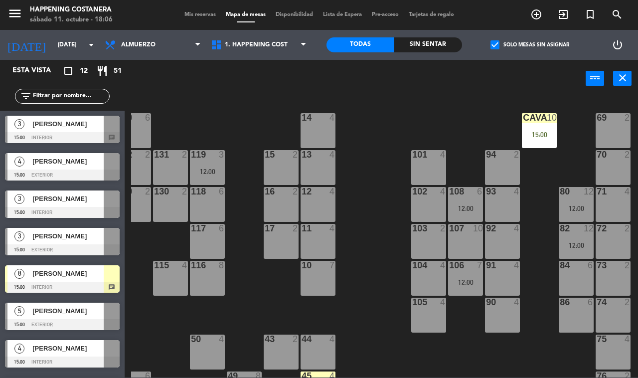
scroll to position [0, 127]
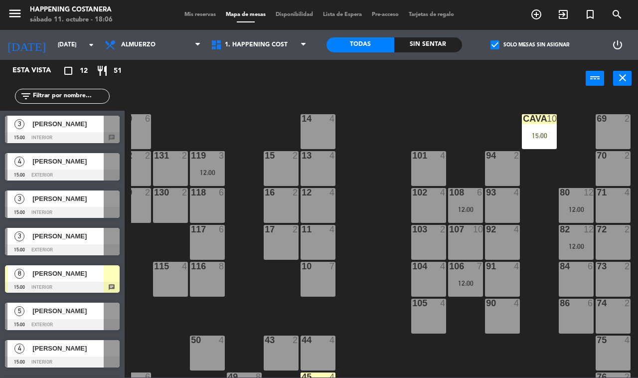
click at [507, 46] on label "check_box Solo mesas sin asignar" at bounding box center [530, 44] width 79 height 9
click at [530, 45] on input "check_box Solo mesas sin asignar" at bounding box center [530, 45] width 0 height 0
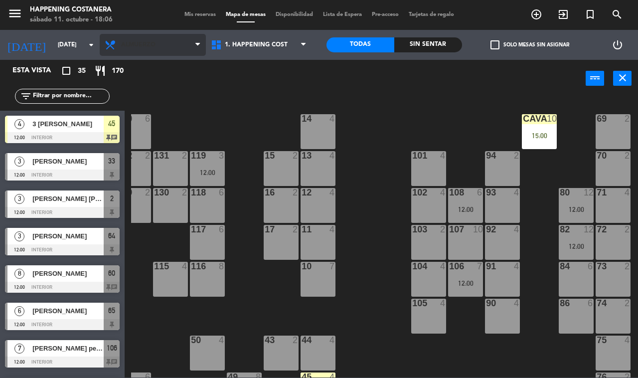
click at [149, 42] on span "Almuerzo" at bounding box center [138, 44] width 34 height 7
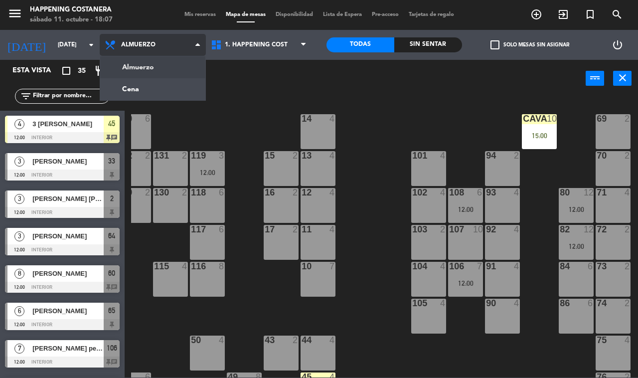
click at [158, 86] on ng-component "menu Happening Costanera [DATE] 11. octubre - 18:07 Mis reservas Mapa de mesas …" at bounding box center [319, 189] width 638 height 378
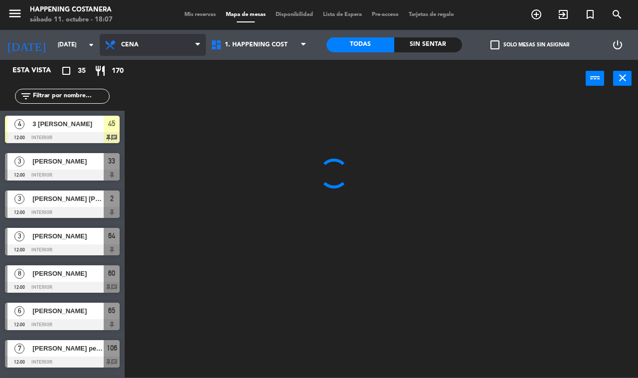
scroll to position [0, 0]
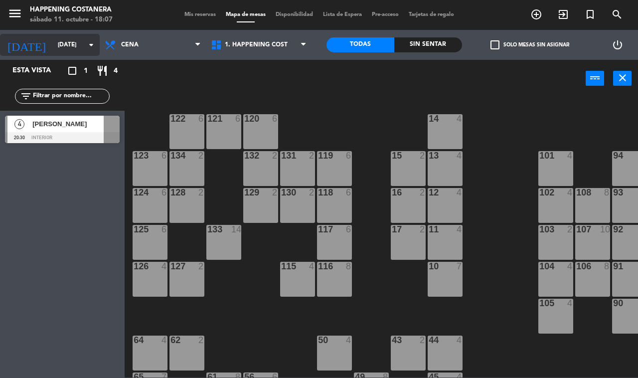
click at [55, 42] on input "[DATE]" at bounding box center [92, 44] width 79 height 17
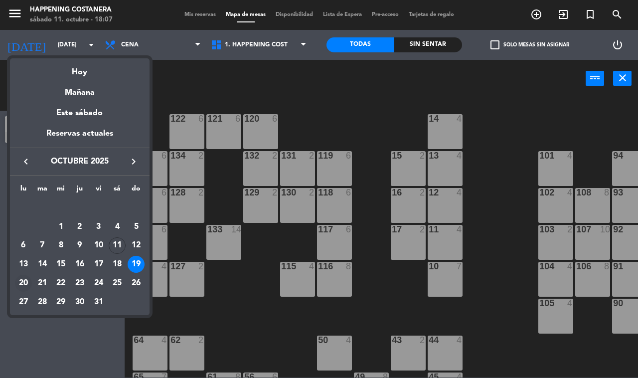
click at [18, 289] on div "20" at bounding box center [23, 283] width 17 height 17
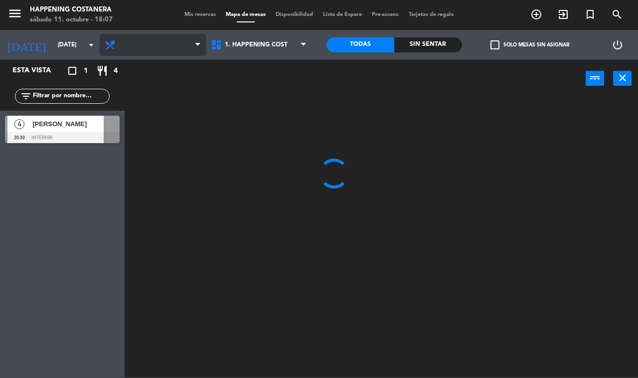
click at [130, 47] on span "Cena" at bounding box center [129, 44] width 17 height 7
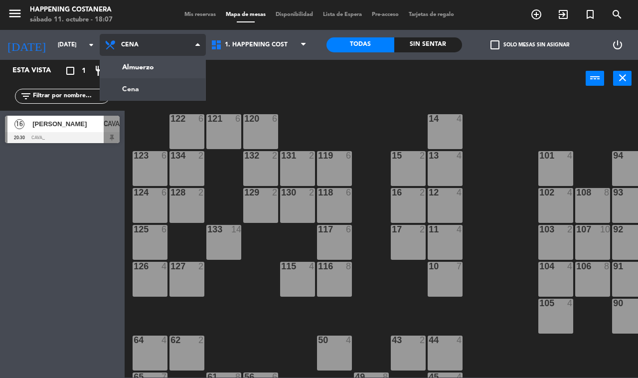
click at [145, 65] on ng-component "menu Happening Costanera [DATE] 11. octubre - 18:07 Mis reservas Mapa de mesas …" at bounding box center [319, 189] width 638 height 378
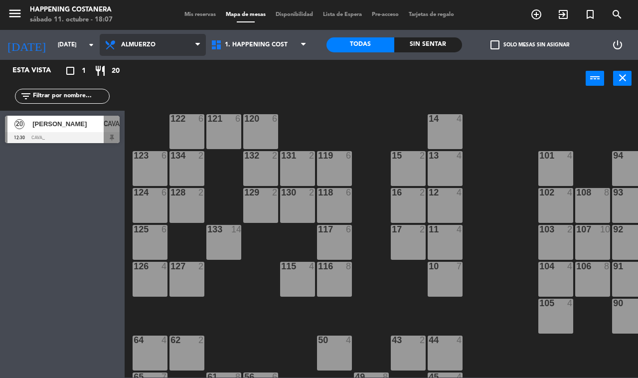
click at [161, 43] on span "Almuerzo" at bounding box center [153, 45] width 106 height 22
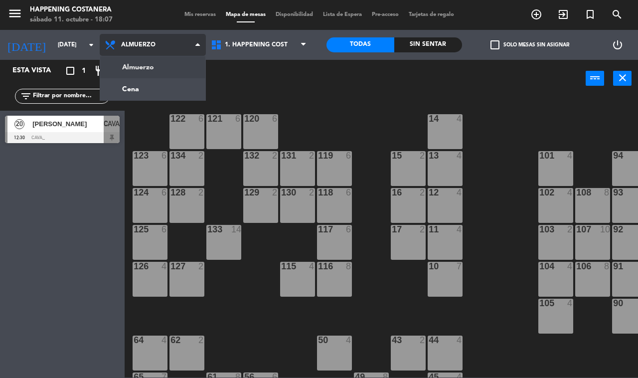
click at [150, 87] on ng-component "menu Happening Costanera [DATE] 11. octubre - 18:07 Mis reservas Mapa de mesas …" at bounding box center [319, 189] width 638 height 378
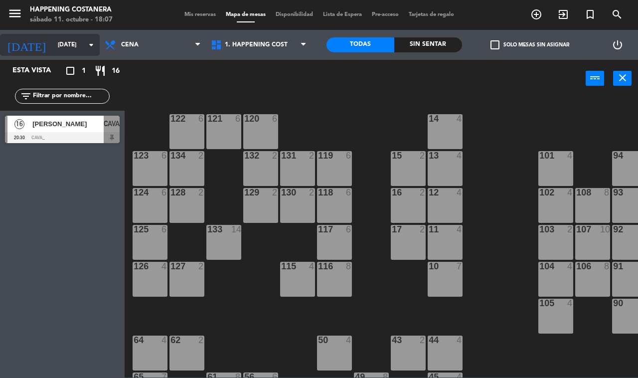
click at [53, 45] on input "[DATE]" at bounding box center [92, 44] width 79 height 17
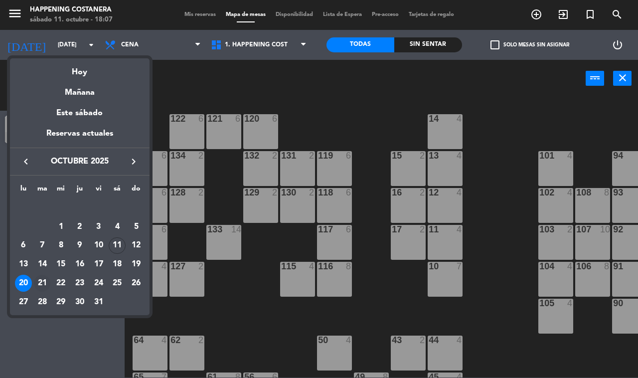
click at [44, 286] on div "21" at bounding box center [42, 283] width 17 height 17
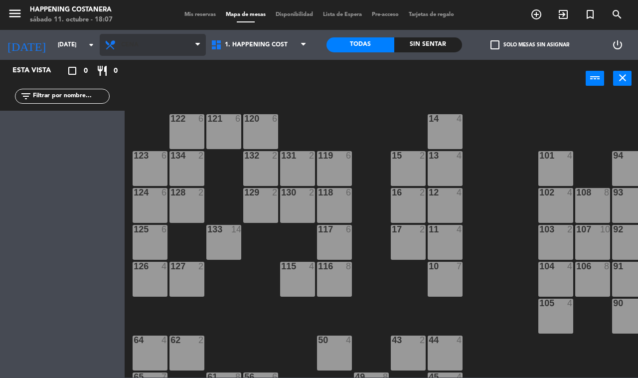
click at [135, 53] on span "Cena" at bounding box center [153, 45] width 106 height 22
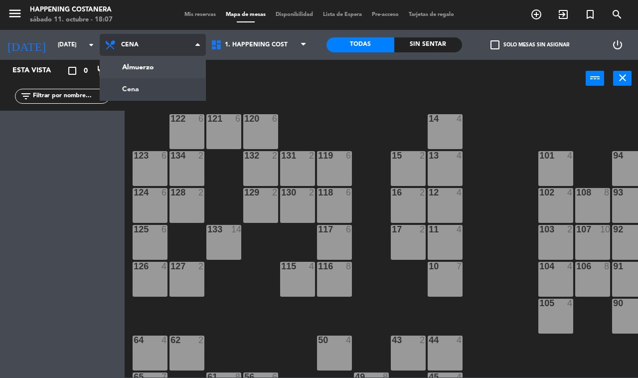
click at [135, 68] on ng-component "menu Happening Costanera [DATE] 11. octubre - 18:07 Mis reservas Mapa de mesas …" at bounding box center [319, 189] width 638 height 378
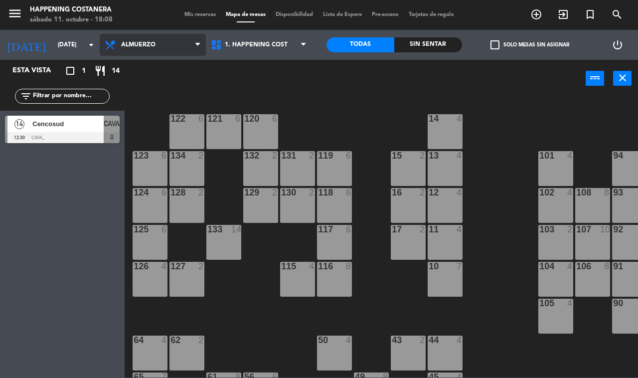
scroll to position [0, 127]
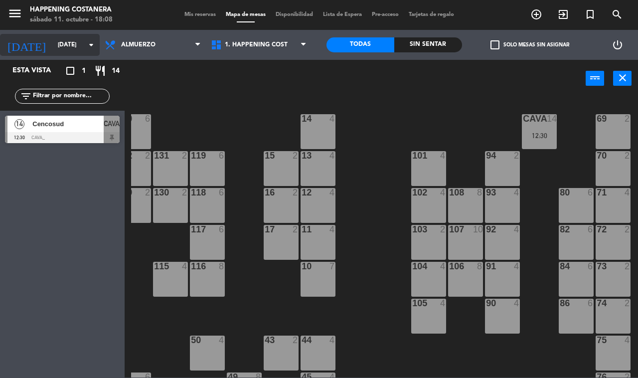
click at [53, 40] on input "[DATE]" at bounding box center [92, 44] width 79 height 17
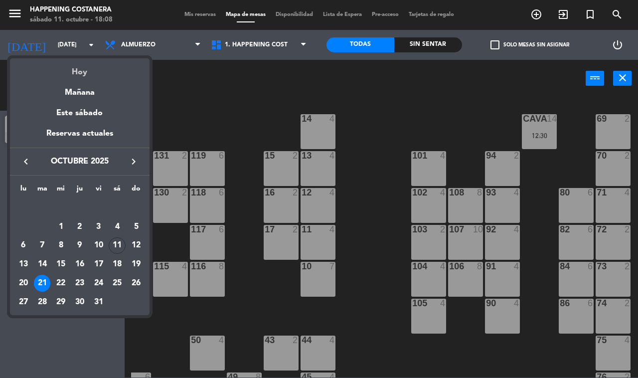
click at [81, 76] on div "Hoy" at bounding box center [80, 68] width 140 height 20
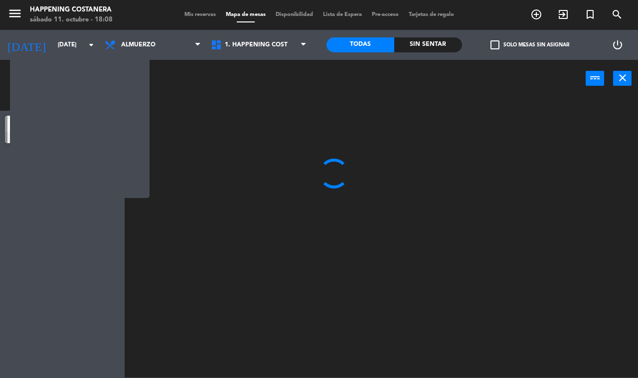
scroll to position [0, 0]
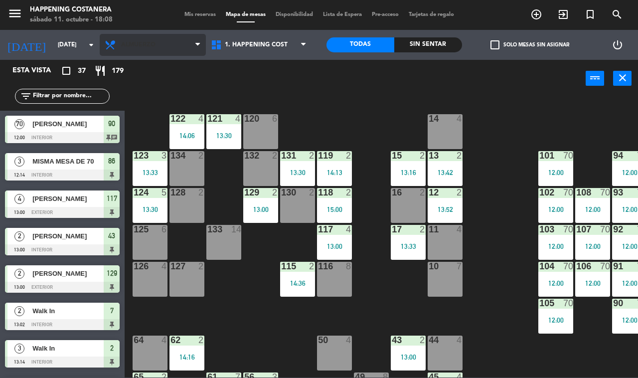
click at [145, 45] on span "Almuerzo" at bounding box center [138, 44] width 34 height 7
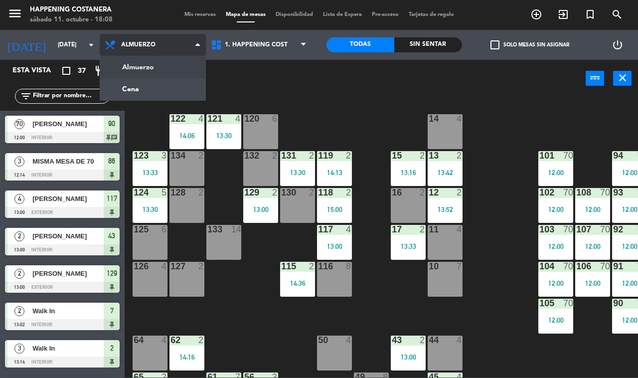
click at [149, 82] on ng-component "menu Happening Costanera [DATE] 11. octubre - 18:08 Mis reservas Mapa de mesas …" at bounding box center [319, 189] width 638 height 378
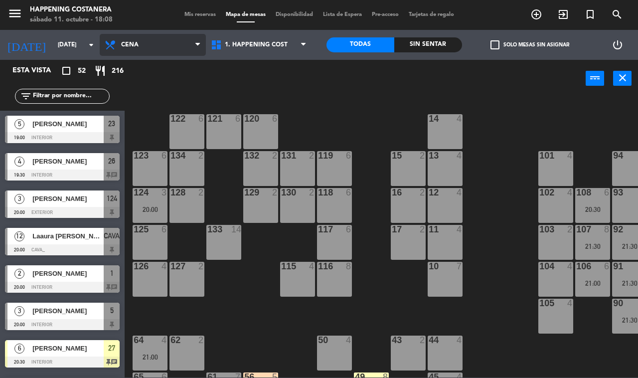
scroll to position [0, 127]
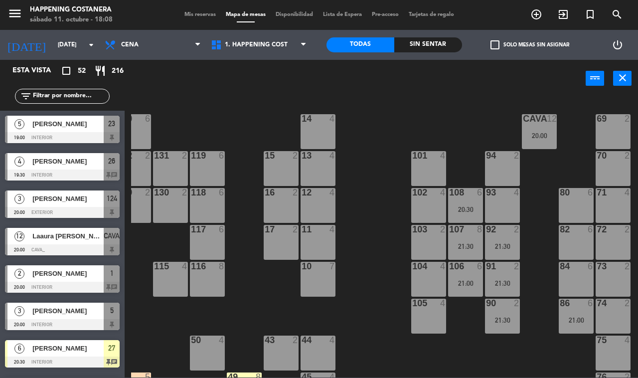
click at [533, 135] on div "20:00" at bounding box center [539, 135] width 35 height 7
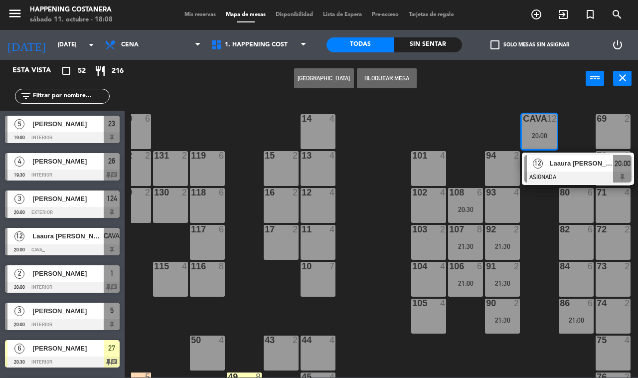
click at [576, 165] on span "Laaura [PERSON_NAME]" at bounding box center [582, 163] width 64 height 10
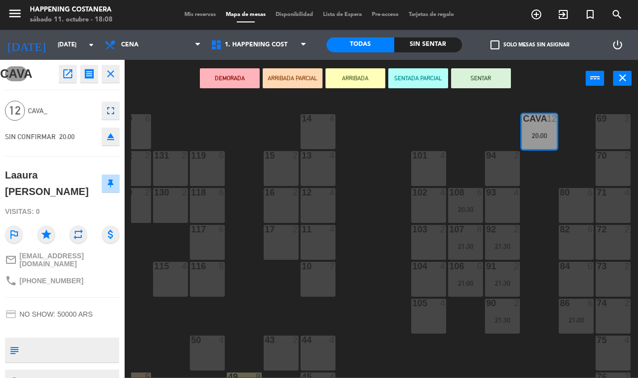
click at [110, 138] on icon "eject" at bounding box center [111, 137] width 12 height 12
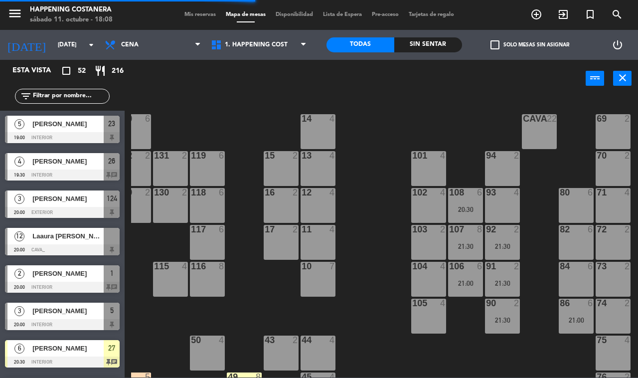
click at [65, 248] on div at bounding box center [62, 249] width 115 height 11
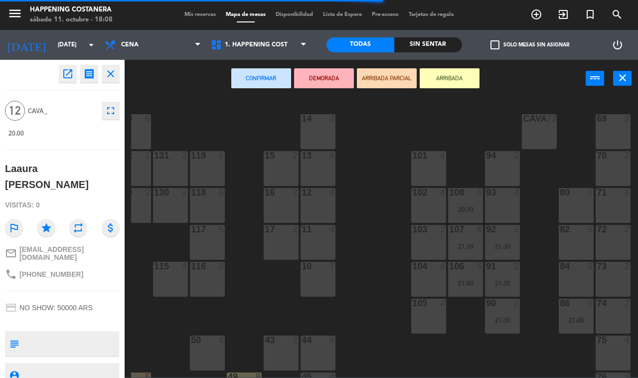
click at [576, 278] on div "84 6" at bounding box center [576, 279] width 35 height 35
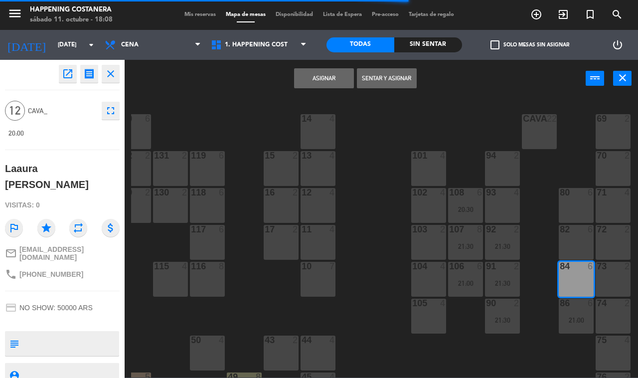
click at [582, 250] on div "82 6" at bounding box center [576, 242] width 35 height 35
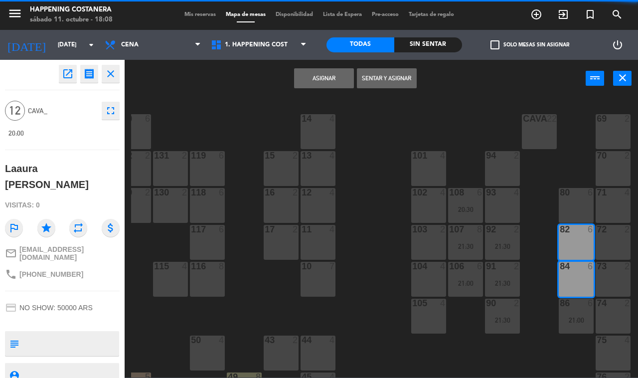
click at [581, 210] on div "80 6" at bounding box center [576, 205] width 35 height 35
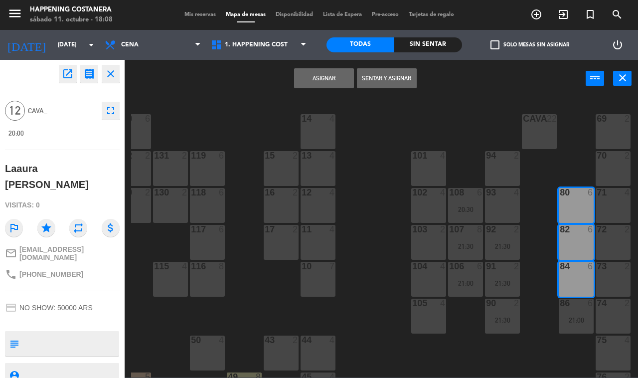
click at [322, 80] on button "Asignar" at bounding box center [324, 78] width 60 height 20
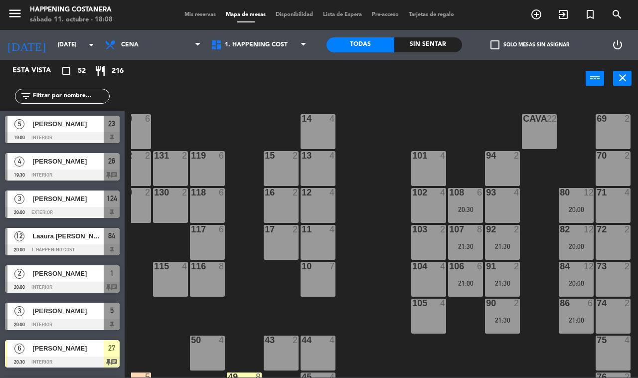
click at [370, 242] on div "69 2 122 6 121 6 120 6 14 4 CAVA 22 101 4 94 2 70 2 123 6 131 2 134 2 132 2 13 …" at bounding box center [384, 237] width 507 height 281
click at [66, 49] on input "[DATE]" at bounding box center [92, 44] width 79 height 17
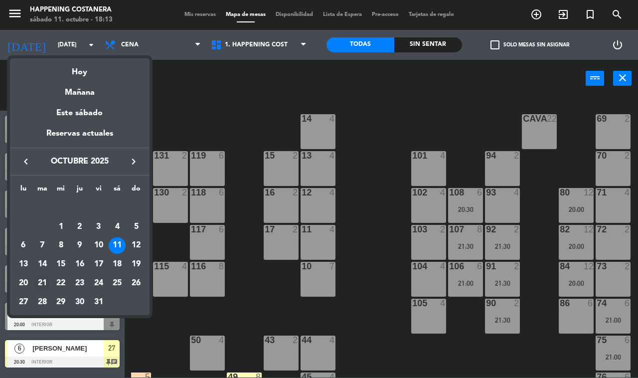
click at [41, 283] on div "21" at bounding box center [42, 283] width 17 height 17
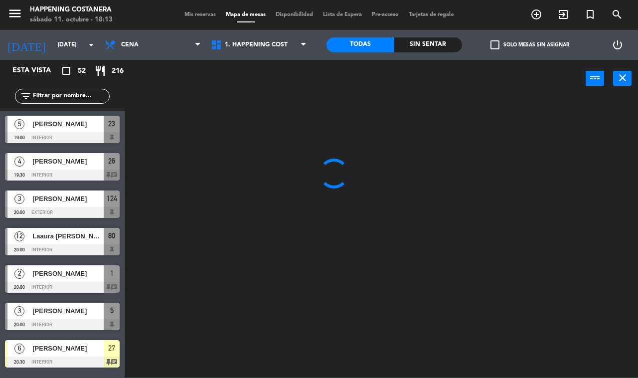
scroll to position [0, 0]
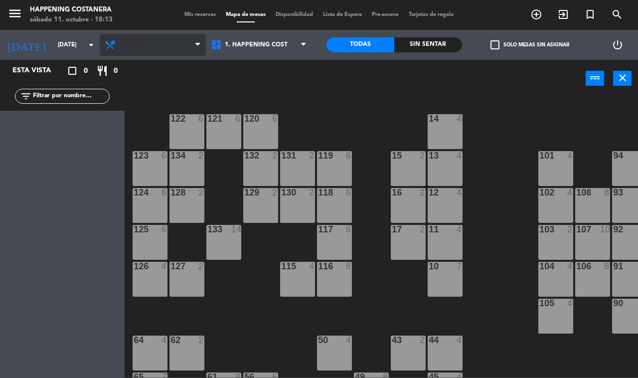
click at [136, 49] on span "Cena" at bounding box center [153, 45] width 106 height 22
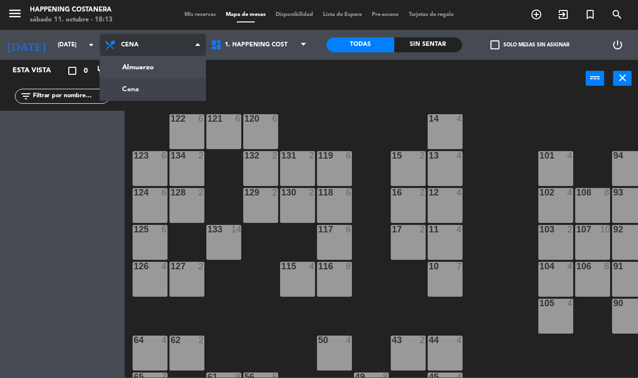
click at [158, 73] on ng-component "menu Happening Costanera [DATE] 11. octubre - 18:13 Mis reservas Mapa de mesas …" at bounding box center [319, 189] width 638 height 378
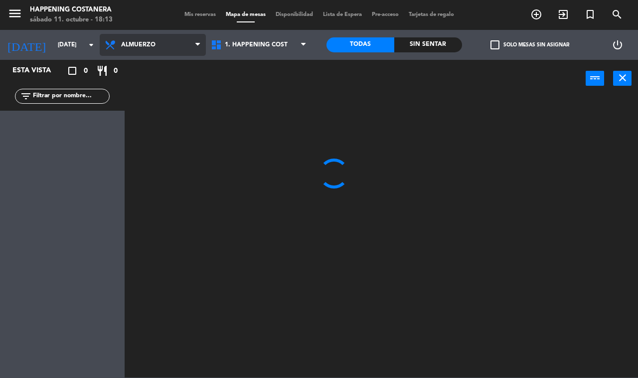
click at [146, 55] on span "Almuerzo" at bounding box center [153, 45] width 106 height 22
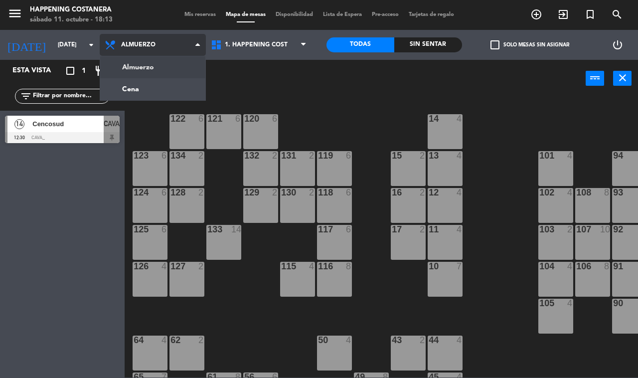
click at [143, 96] on ng-component "menu Happening Costanera [DATE] 11. octubre - 18:13 Mis reservas Mapa de mesas …" at bounding box center [319, 189] width 638 height 378
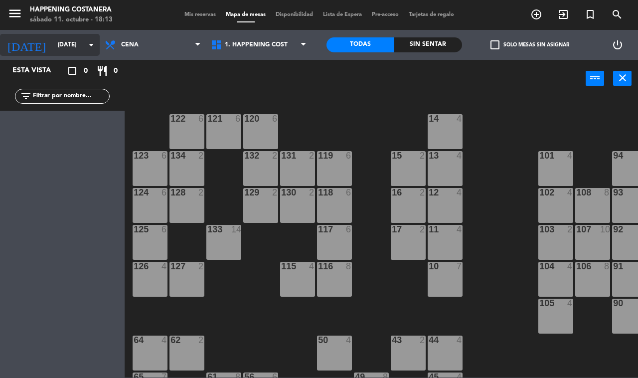
click at [68, 45] on input "[DATE]" at bounding box center [92, 44] width 79 height 17
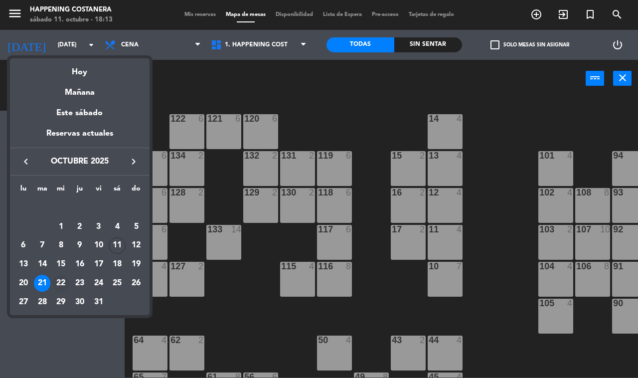
click at [61, 283] on div "22" at bounding box center [60, 283] width 17 height 17
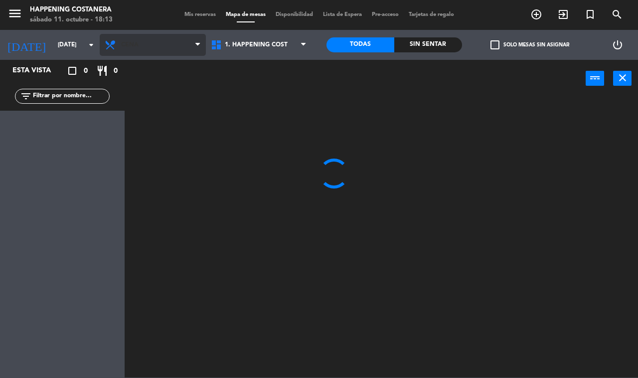
click at [145, 49] on span "Cena" at bounding box center [153, 45] width 106 height 22
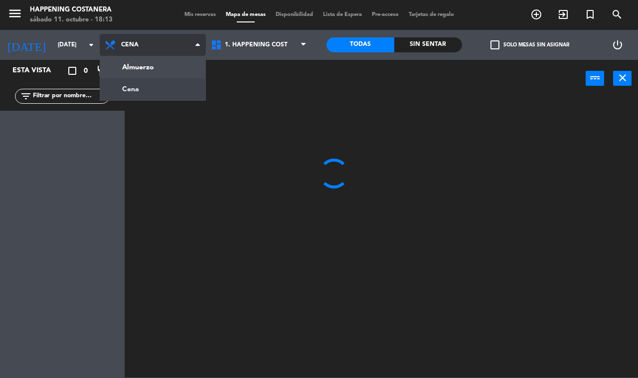
click at [152, 77] on ng-component "menu Happening Costanera [DATE] 11. octubre - 18:13 Mis reservas Mapa de mesas …" at bounding box center [319, 189] width 638 height 378
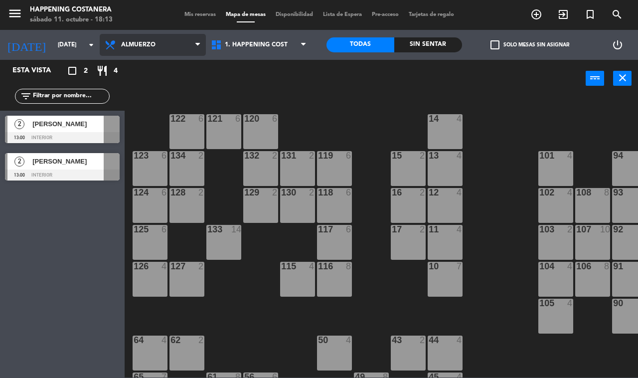
click at [146, 46] on span "Almuerzo" at bounding box center [138, 44] width 34 height 7
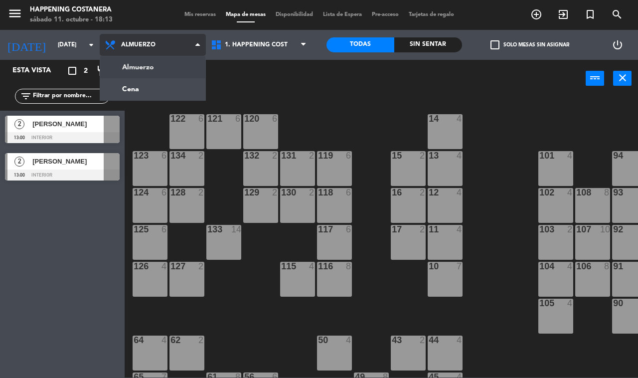
click at [141, 94] on ng-component "menu Happening Costanera [DATE] 11. octubre - 18:13 Mis reservas Mapa de mesas …" at bounding box center [319, 189] width 638 height 378
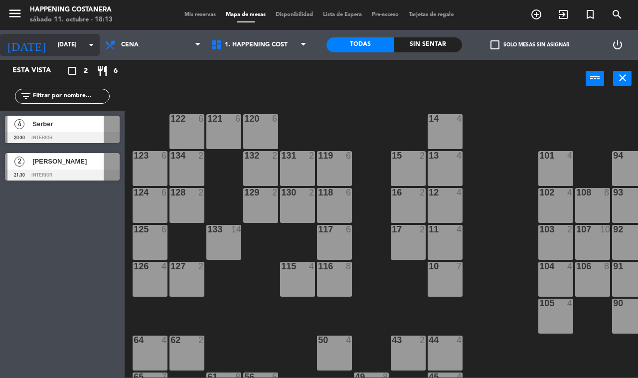
click at [54, 45] on input "[DATE]" at bounding box center [92, 44] width 79 height 17
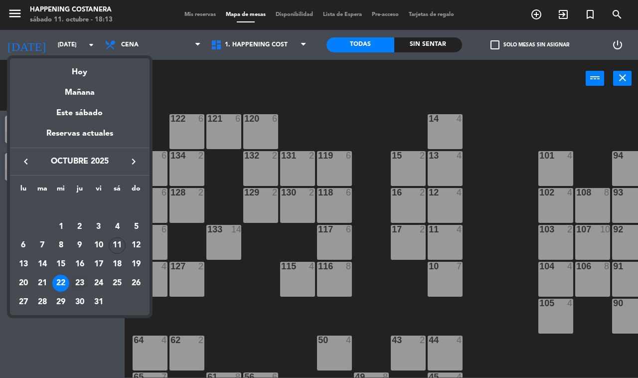
click at [80, 287] on div "23" at bounding box center [79, 283] width 17 height 17
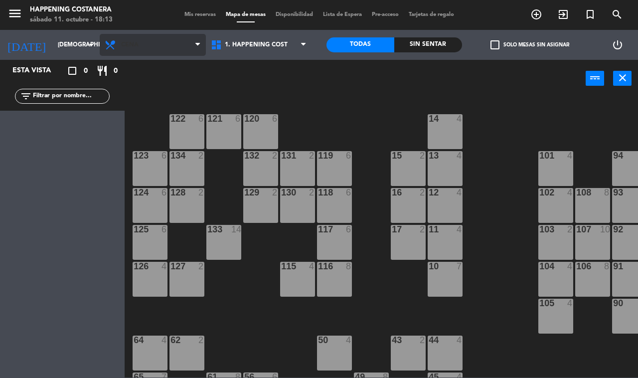
click at [145, 40] on span "Cena" at bounding box center [153, 45] width 106 height 22
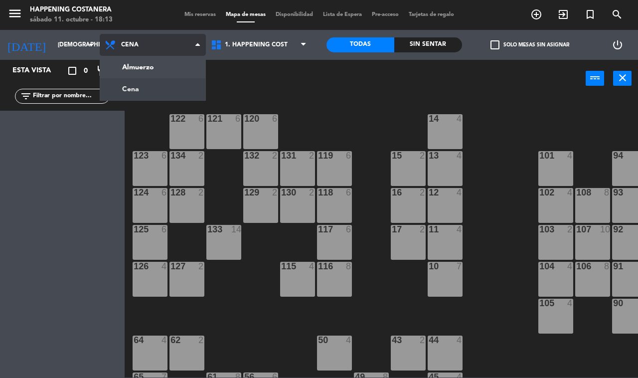
click at [149, 60] on ng-component "menu Happening Costanera [DATE] 11. octubre - 18:13 Mis reservas Mapa de mesas …" at bounding box center [319, 189] width 638 height 378
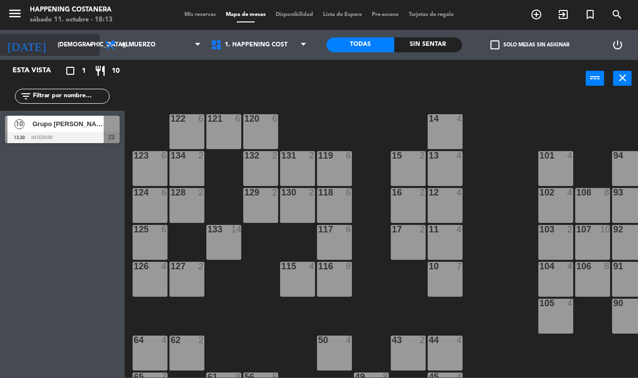
click at [53, 48] on input "[DEMOGRAPHIC_DATA][DATE]" at bounding box center [92, 44] width 79 height 17
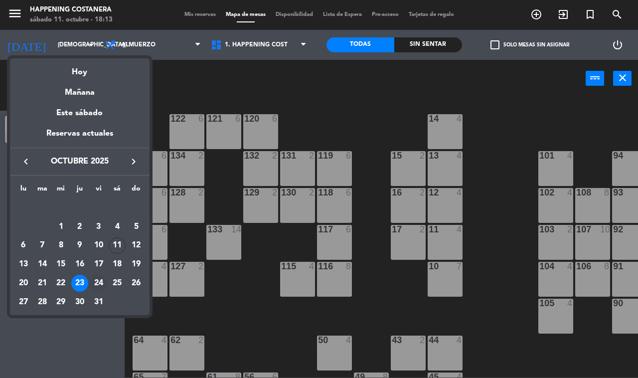
click at [98, 283] on div "24" at bounding box center [98, 283] width 17 height 17
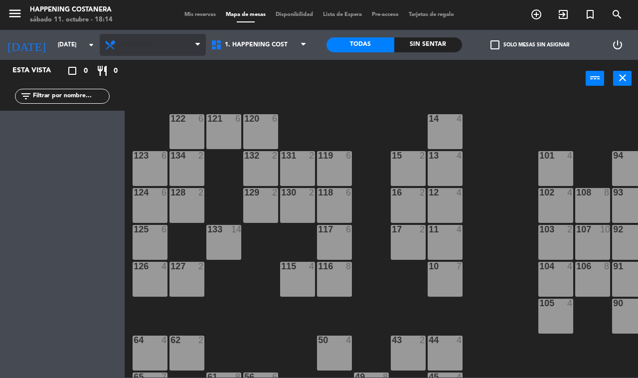
click at [136, 43] on span "Almuerzo" at bounding box center [138, 44] width 34 height 7
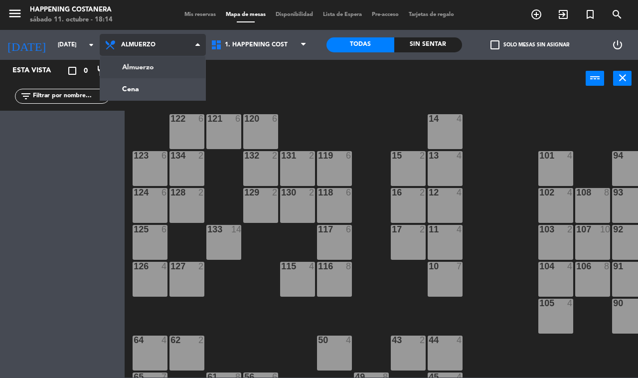
click at [140, 97] on ng-component "menu Happening Costanera [DATE] 11. octubre - 18:14 Mis reservas Mapa de mesas …" at bounding box center [319, 189] width 638 height 378
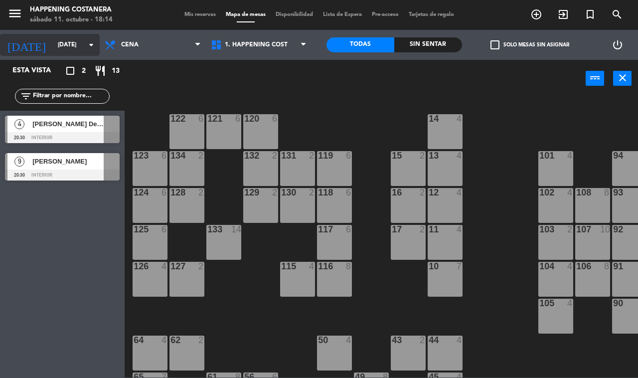
click at [61, 45] on input "[DATE]" at bounding box center [92, 44] width 79 height 17
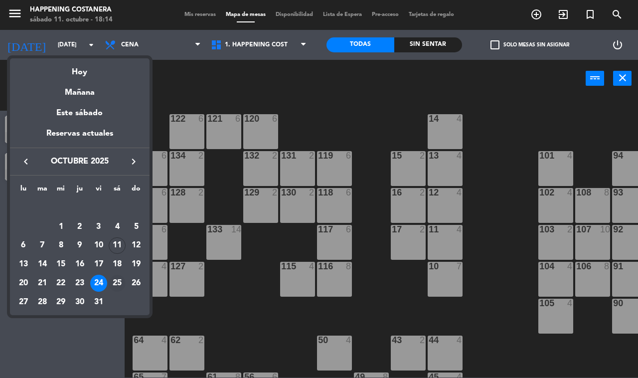
click at [116, 284] on div "25" at bounding box center [117, 283] width 17 height 17
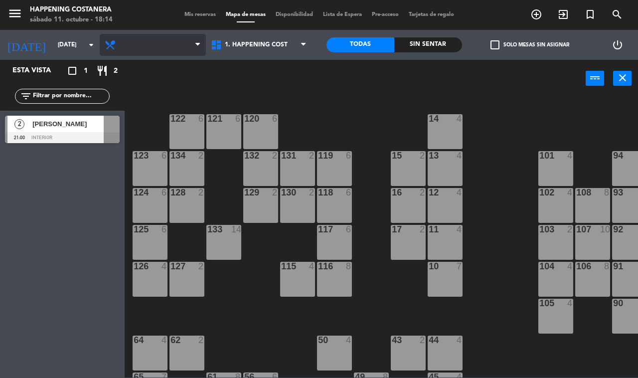
click at [136, 42] on span "Cena" at bounding box center [129, 44] width 17 height 7
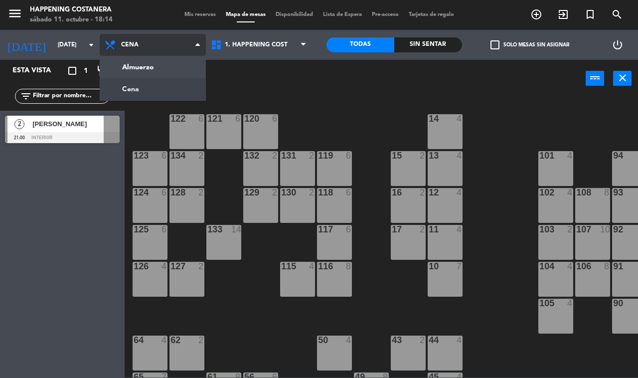
click at [150, 73] on ng-component "menu Happening Costanera [DATE] 11. octubre - 18:14 Mis reservas Mapa de mesas …" at bounding box center [319, 189] width 638 height 378
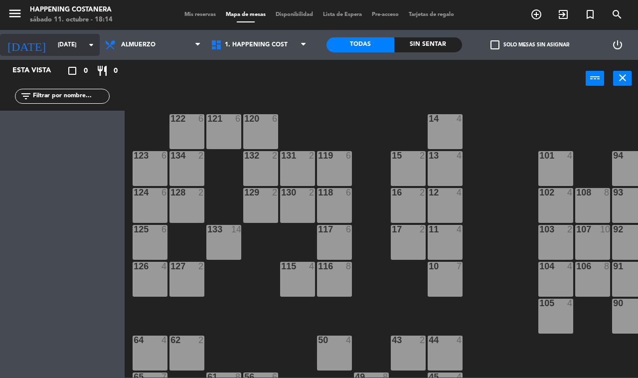
click at [53, 41] on input "[DATE]" at bounding box center [92, 44] width 79 height 17
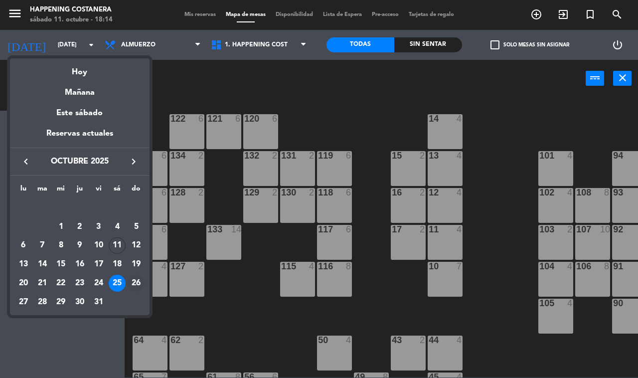
click at [134, 289] on div "26" at bounding box center [136, 283] width 17 height 17
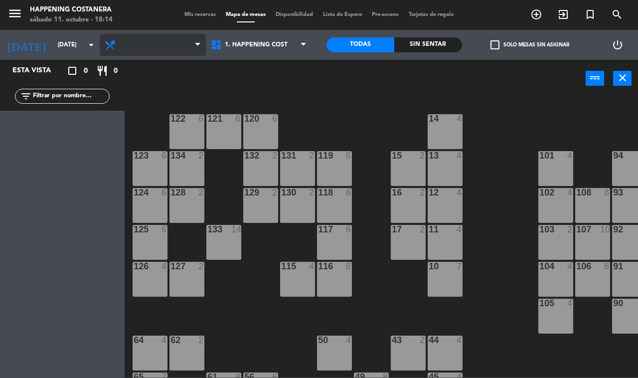
click at [133, 41] on span "Almuerzo" at bounding box center [138, 44] width 34 height 7
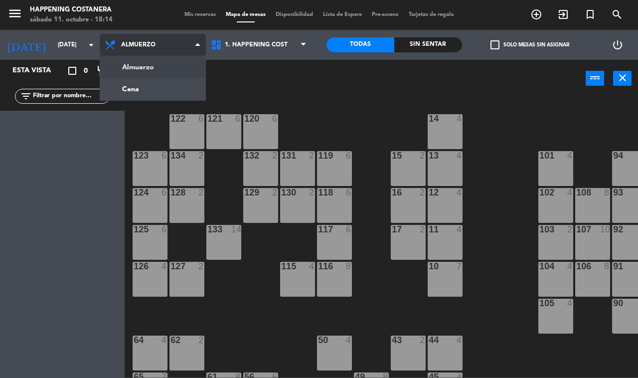
click at [140, 95] on ng-component "menu Happening Costanera [DATE] 11. octubre - 18:14 Mis reservas Mapa de mesas …" at bounding box center [319, 189] width 638 height 378
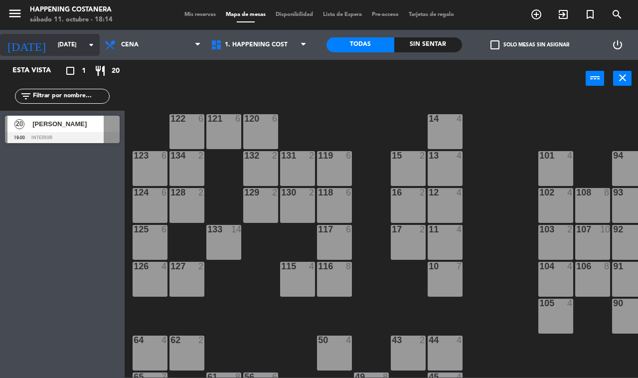
click at [55, 48] on input "[DATE]" at bounding box center [92, 44] width 79 height 17
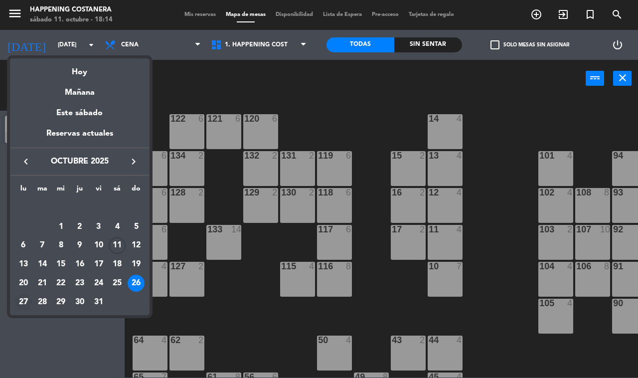
click at [18, 303] on div "27" at bounding box center [23, 302] width 17 height 17
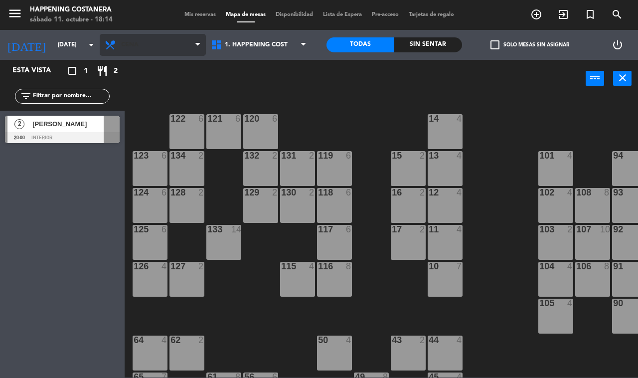
click at [138, 55] on span "Cena" at bounding box center [153, 45] width 106 height 22
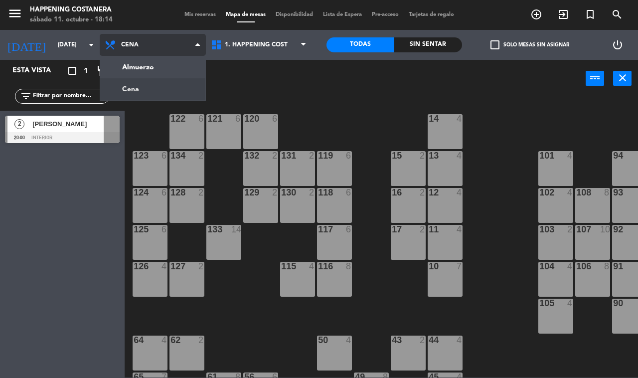
click at [145, 65] on ng-component "menu Happening Costanera [DATE] 11. octubre - 18:14 Mis reservas Mapa de mesas …" at bounding box center [319, 189] width 638 height 378
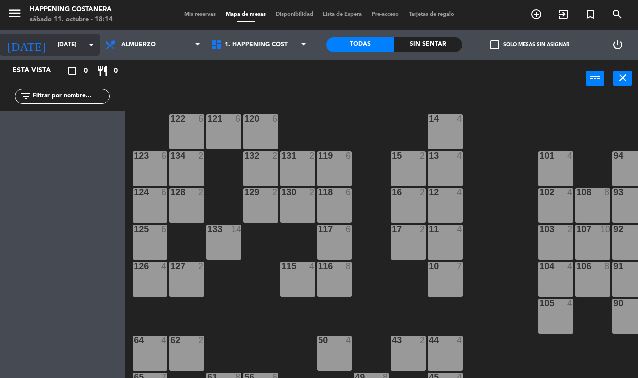
click at [55, 49] on input "[DATE]" at bounding box center [92, 44] width 79 height 17
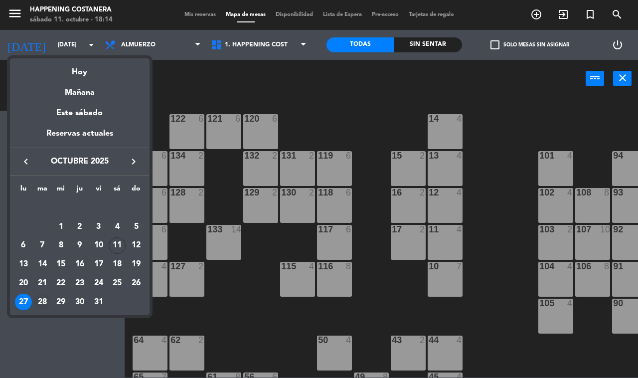
click at [38, 304] on div "28" at bounding box center [42, 302] width 17 height 17
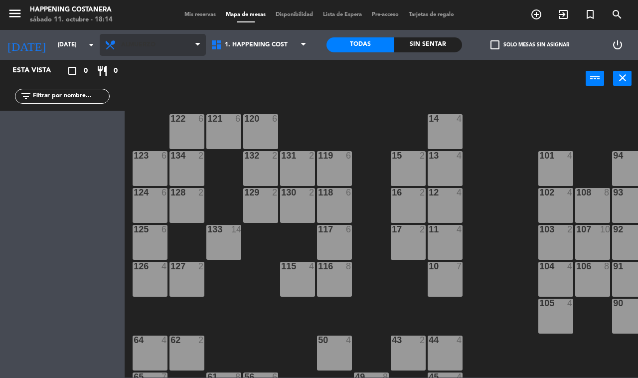
click at [135, 45] on span "Almuerzo" at bounding box center [138, 44] width 34 height 7
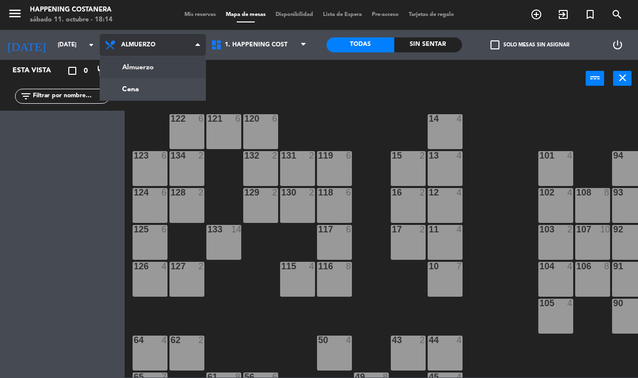
click at [145, 88] on ng-component "menu Happening Costanera [DATE] 11. octubre - 18:14 Mis reservas Mapa de mesas …" at bounding box center [319, 189] width 638 height 378
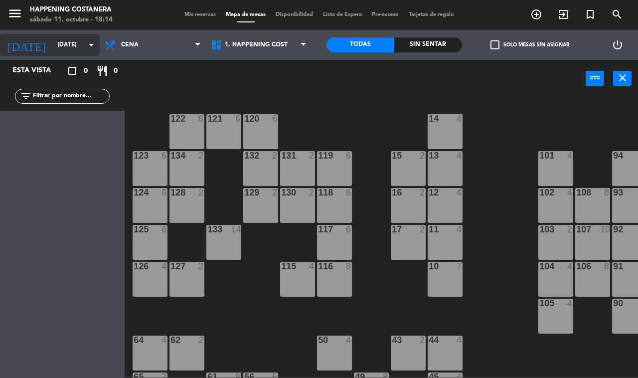
click at [53, 48] on input "[DATE]" at bounding box center [92, 44] width 79 height 17
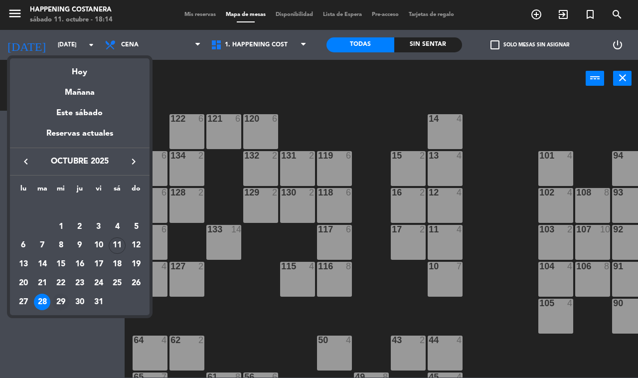
click at [63, 308] on div "29" at bounding box center [60, 302] width 17 height 17
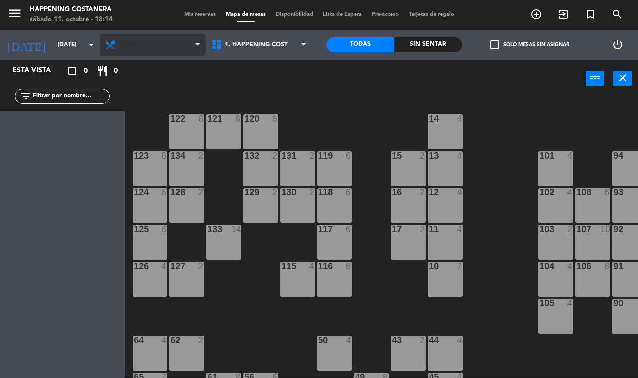
click at [118, 43] on icon at bounding box center [111, 45] width 14 height 12
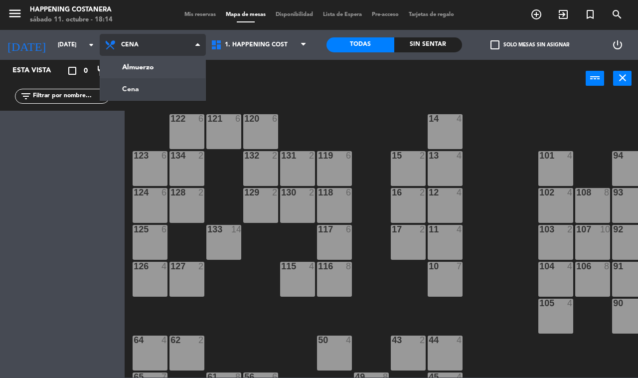
click at [149, 71] on ng-component "menu Happening Costanera [DATE] 11. octubre - 18:14 Mis reservas Mapa de mesas …" at bounding box center [319, 189] width 638 height 378
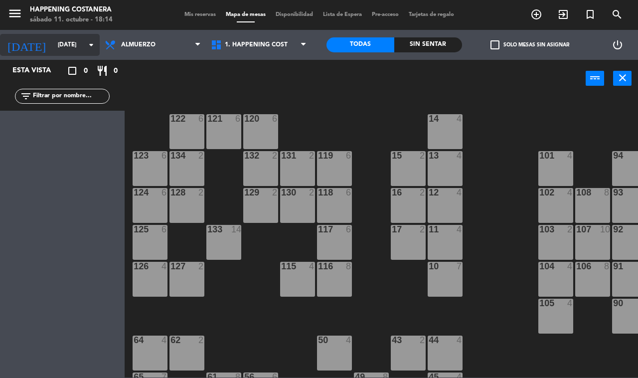
click at [58, 45] on input "[DATE]" at bounding box center [92, 44] width 79 height 17
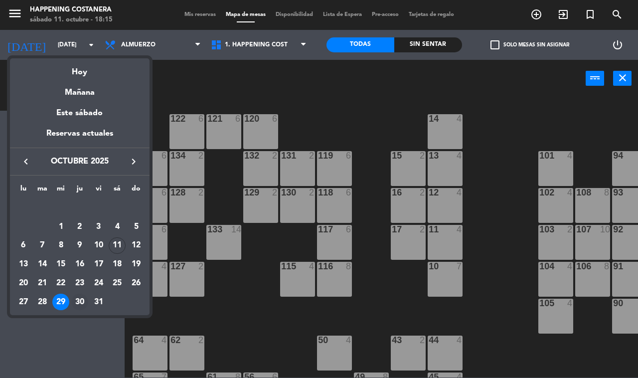
click at [73, 309] on td "30" at bounding box center [79, 302] width 19 height 19
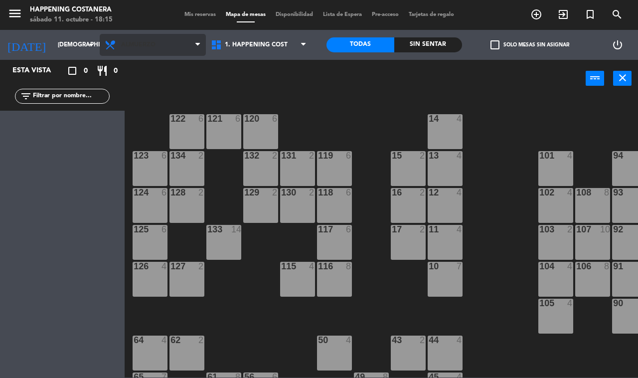
click at [140, 45] on span "Almuerzo" at bounding box center [138, 44] width 34 height 7
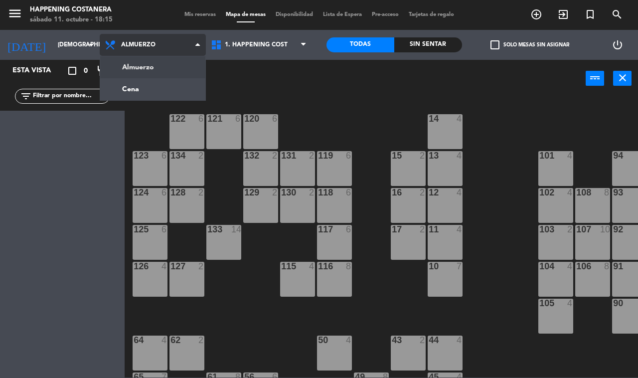
click at [153, 95] on ng-component "menu Happening Costanera [DATE] 11. octubre - 18:15 Mis reservas Mapa de mesas …" at bounding box center [319, 189] width 638 height 378
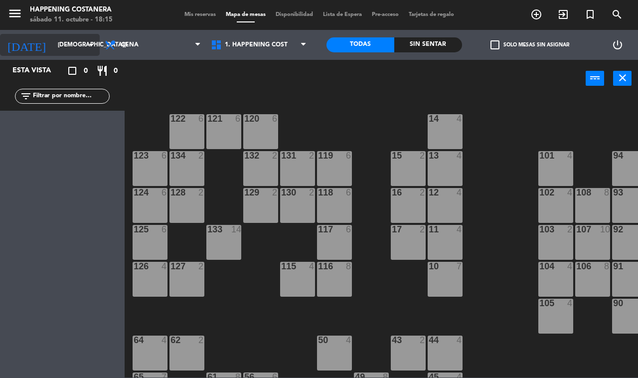
click at [70, 45] on input "[DEMOGRAPHIC_DATA][DATE]" at bounding box center [92, 44] width 79 height 17
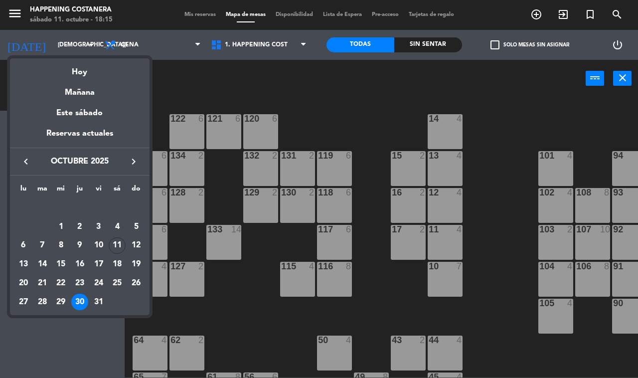
click at [88, 306] on td "30" at bounding box center [79, 302] width 19 height 19
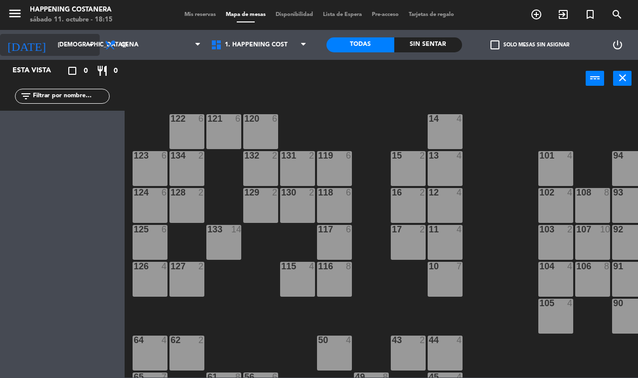
click at [53, 45] on input "[DEMOGRAPHIC_DATA][DATE]" at bounding box center [92, 44] width 79 height 17
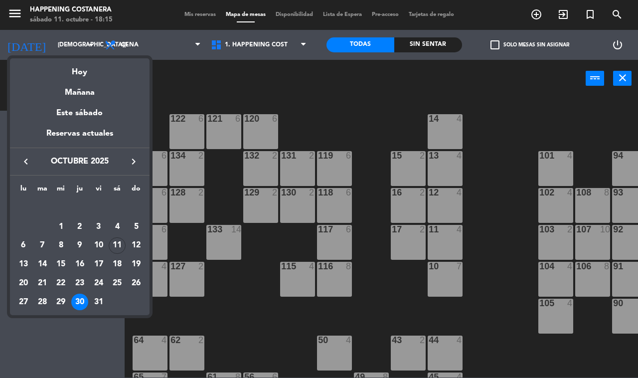
click at [80, 302] on div "30" at bounding box center [79, 302] width 17 height 17
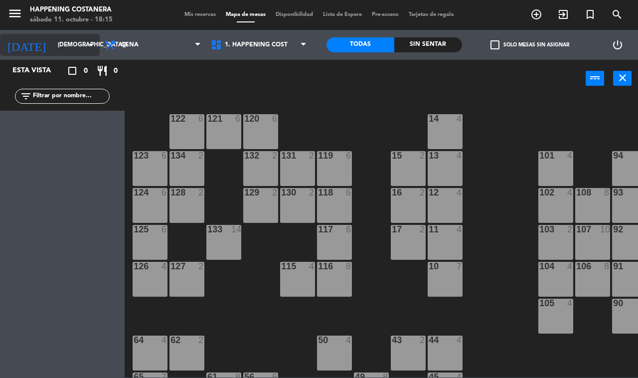
click at [56, 45] on input "[DEMOGRAPHIC_DATA][DATE]" at bounding box center [92, 44] width 79 height 17
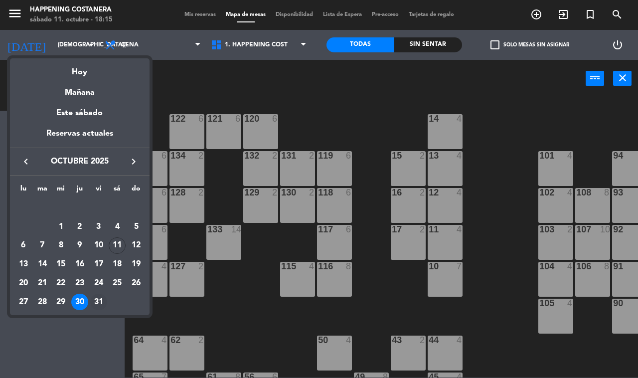
click at [96, 299] on div "31" at bounding box center [98, 302] width 17 height 17
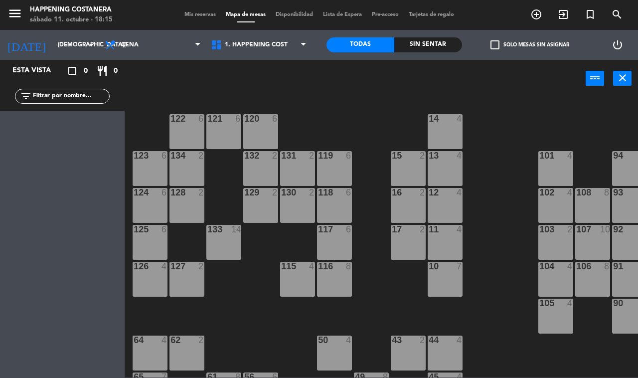
type input "[DATE]"
click at [142, 41] on span "Cena" at bounding box center [153, 45] width 106 height 22
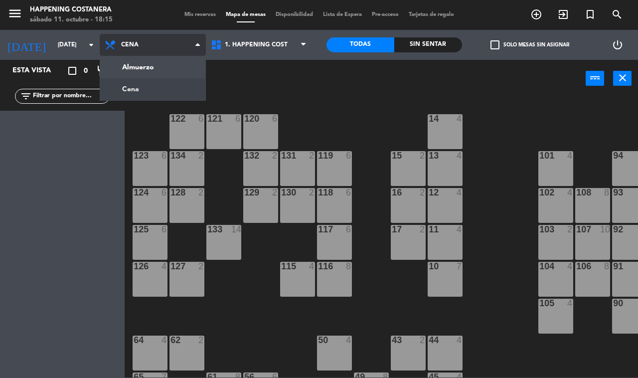
click at [145, 68] on ng-component "menu Happening Costanera [DATE] 11. octubre - 18:15 Mis reservas Mapa de mesas …" at bounding box center [319, 189] width 638 height 378
